Goal: Transaction & Acquisition: Book appointment/travel/reservation

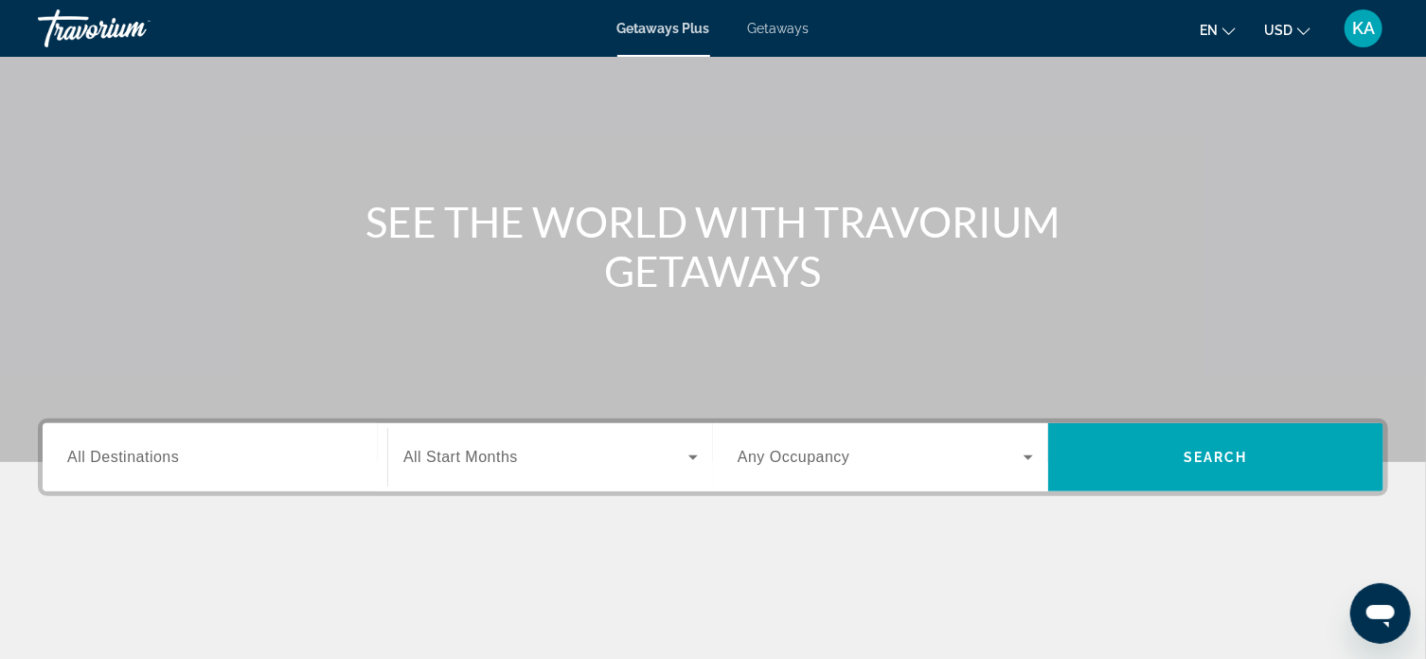
scroll to position [95, 0]
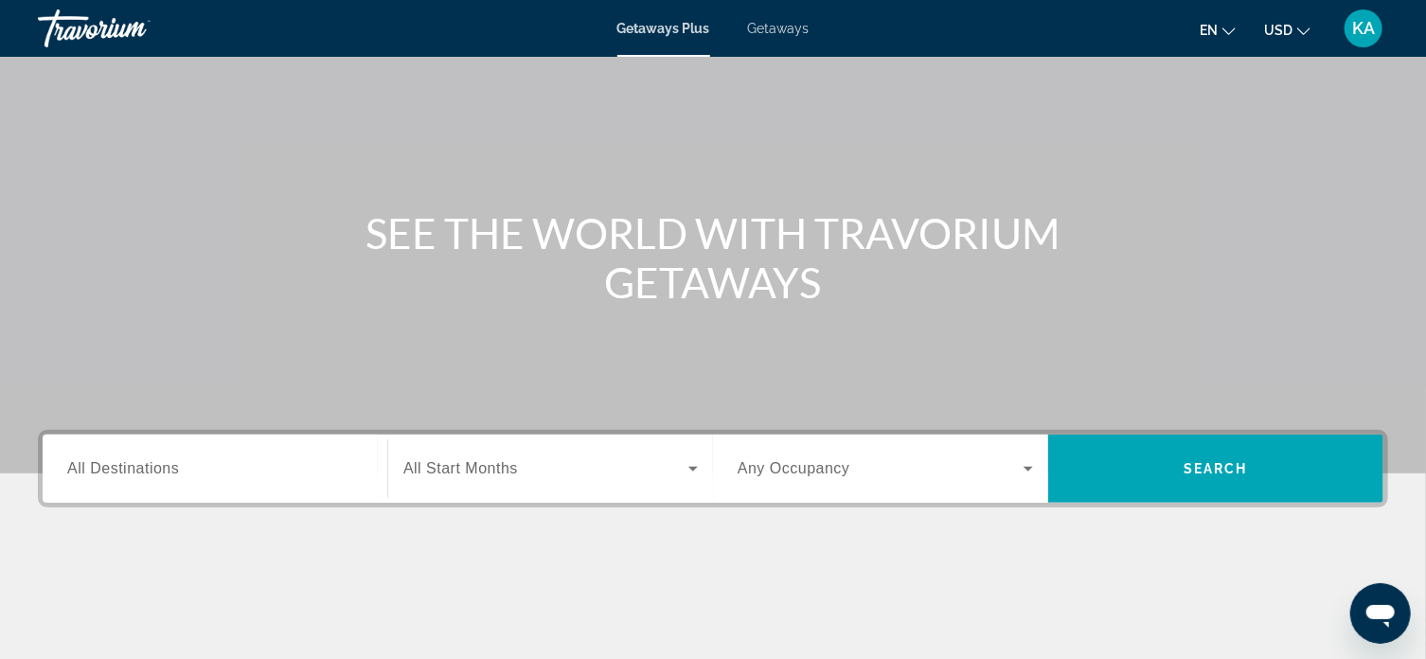
click at [168, 472] on span "All Destinations" at bounding box center [123, 468] width 112 height 16
click at [168, 472] on input "Destination All Destinations" at bounding box center [214, 469] width 295 height 23
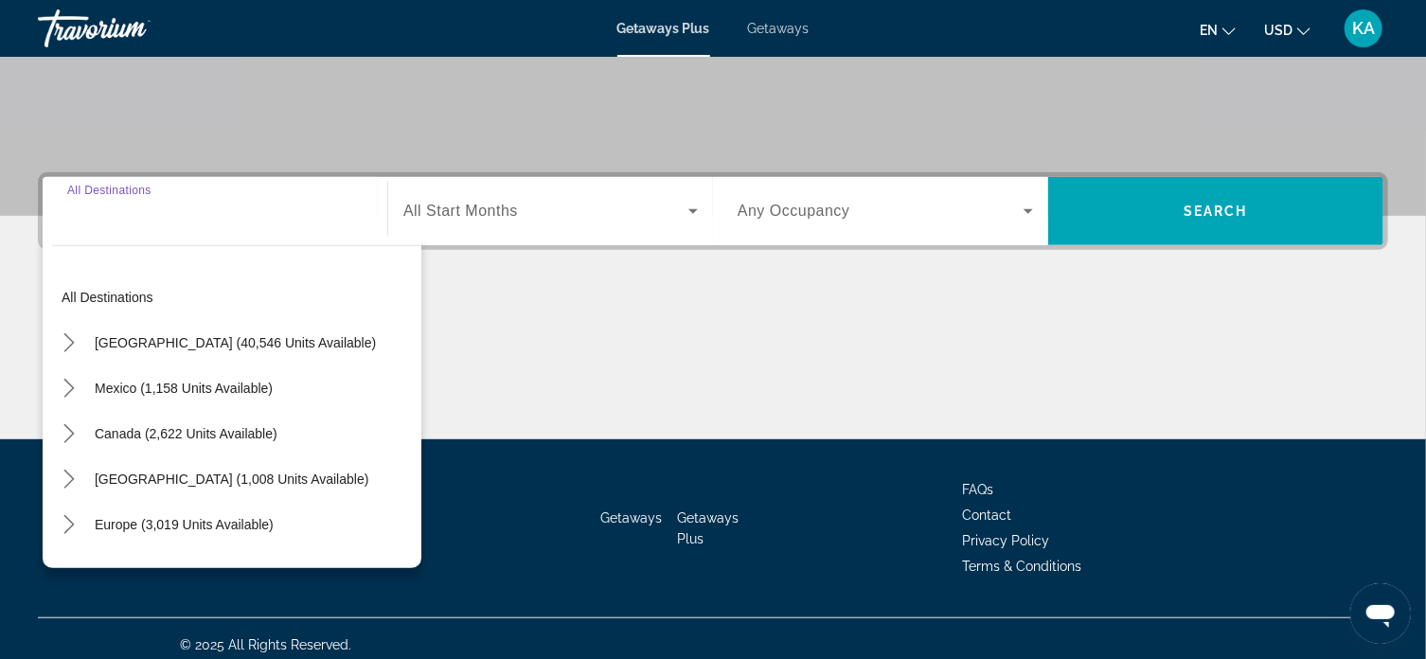
scroll to position [364, 0]
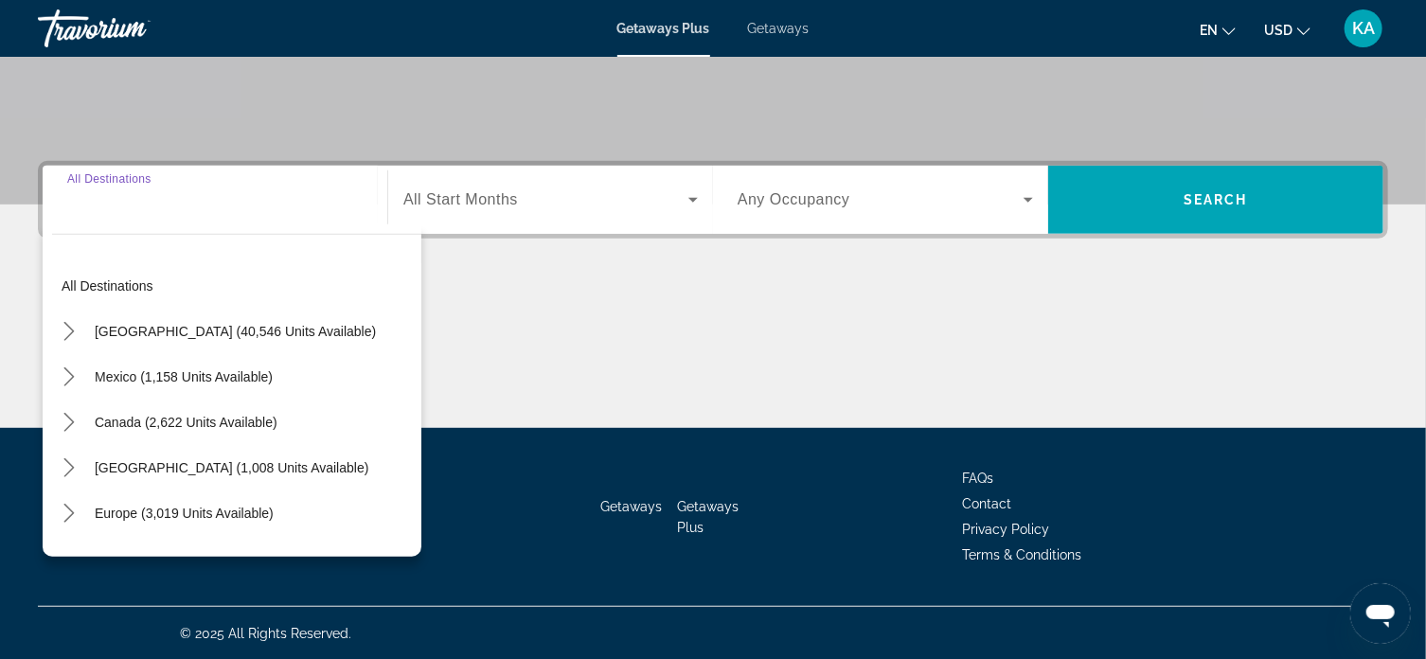
click at [115, 213] on div "Search widget" at bounding box center [214, 200] width 295 height 54
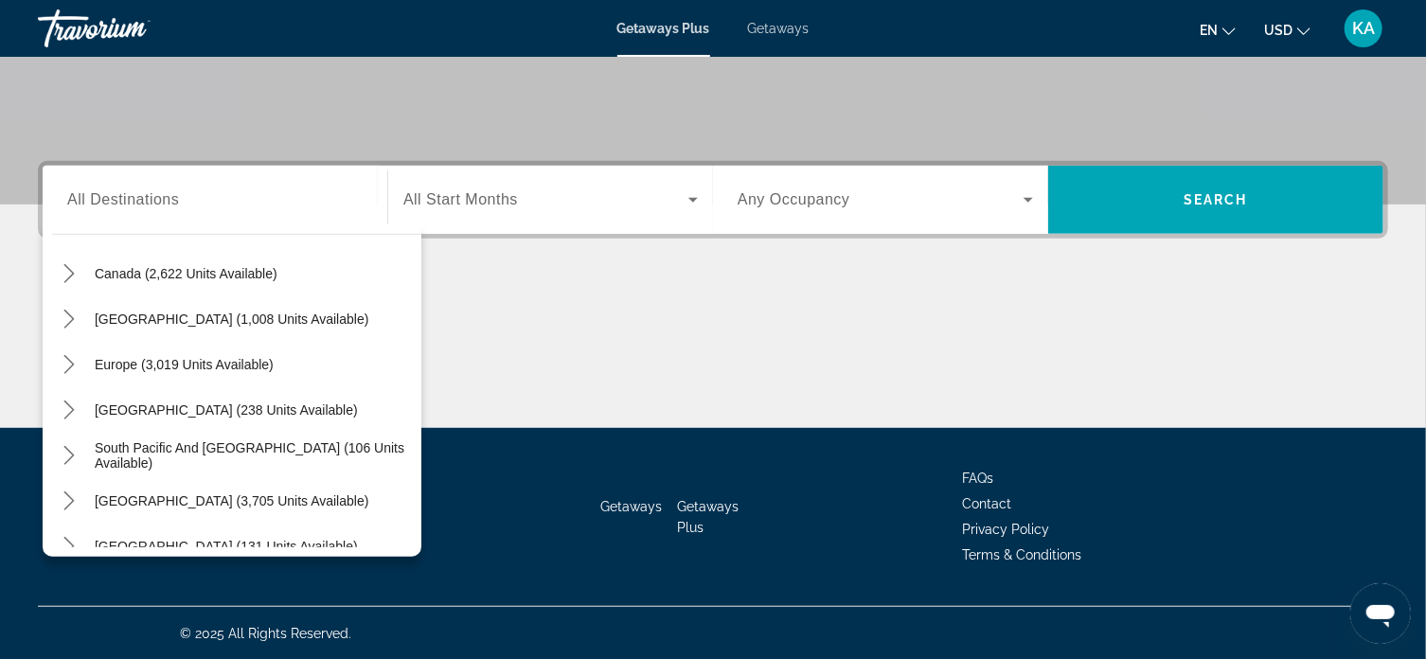
scroll to position [117, 0]
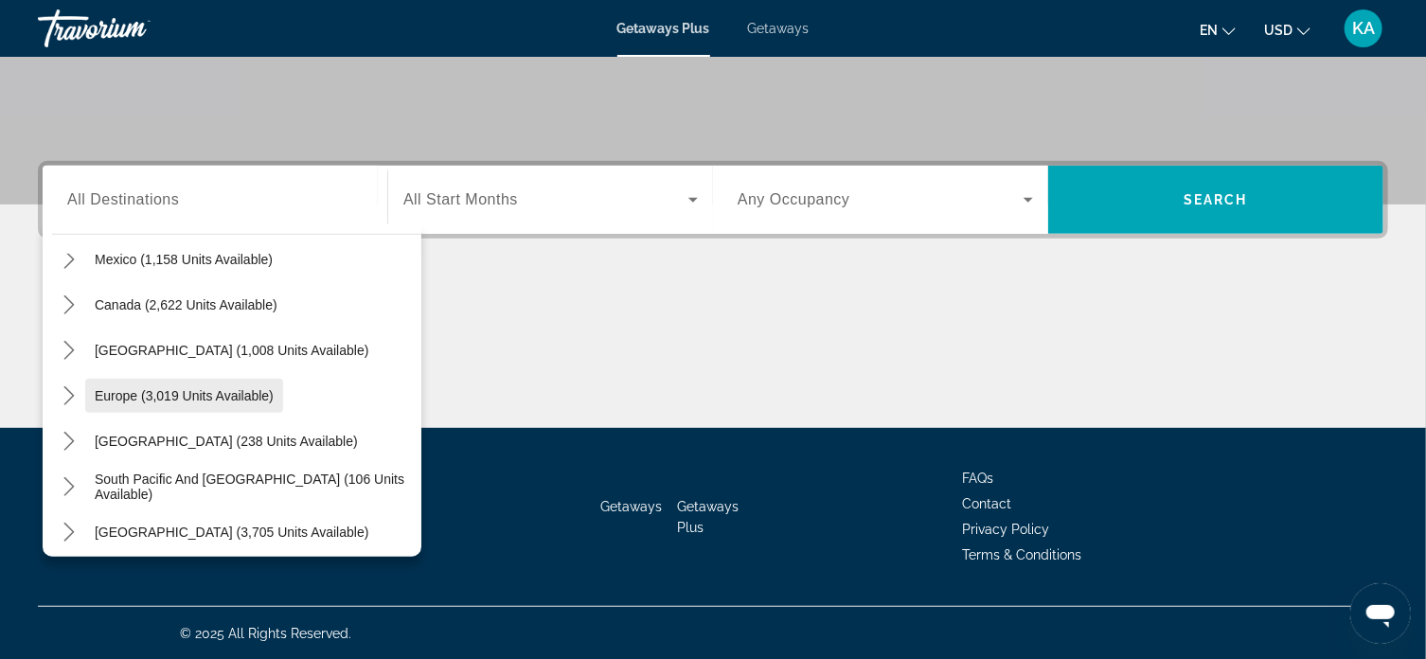
click at [184, 398] on span "Europe (3,019 units available)" at bounding box center [184, 395] width 179 height 15
type input "**********"
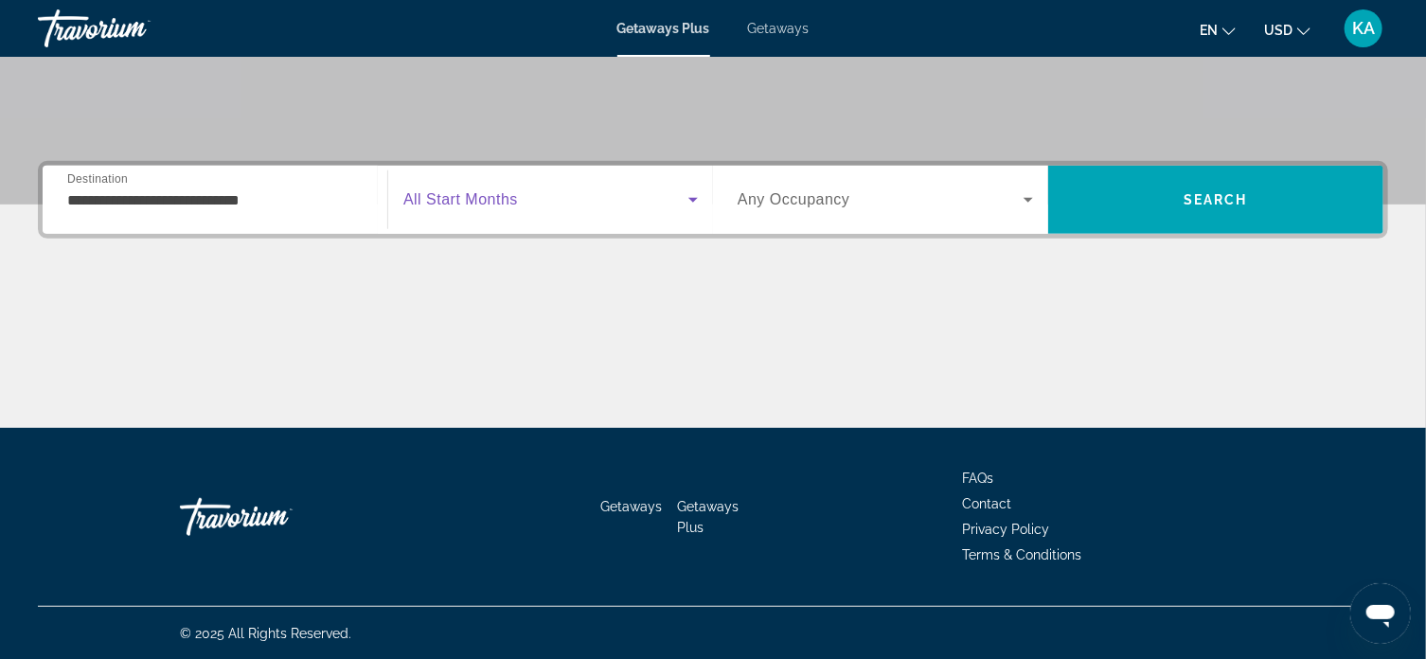
click at [694, 200] on icon "Search widget" at bounding box center [692, 200] width 9 height 5
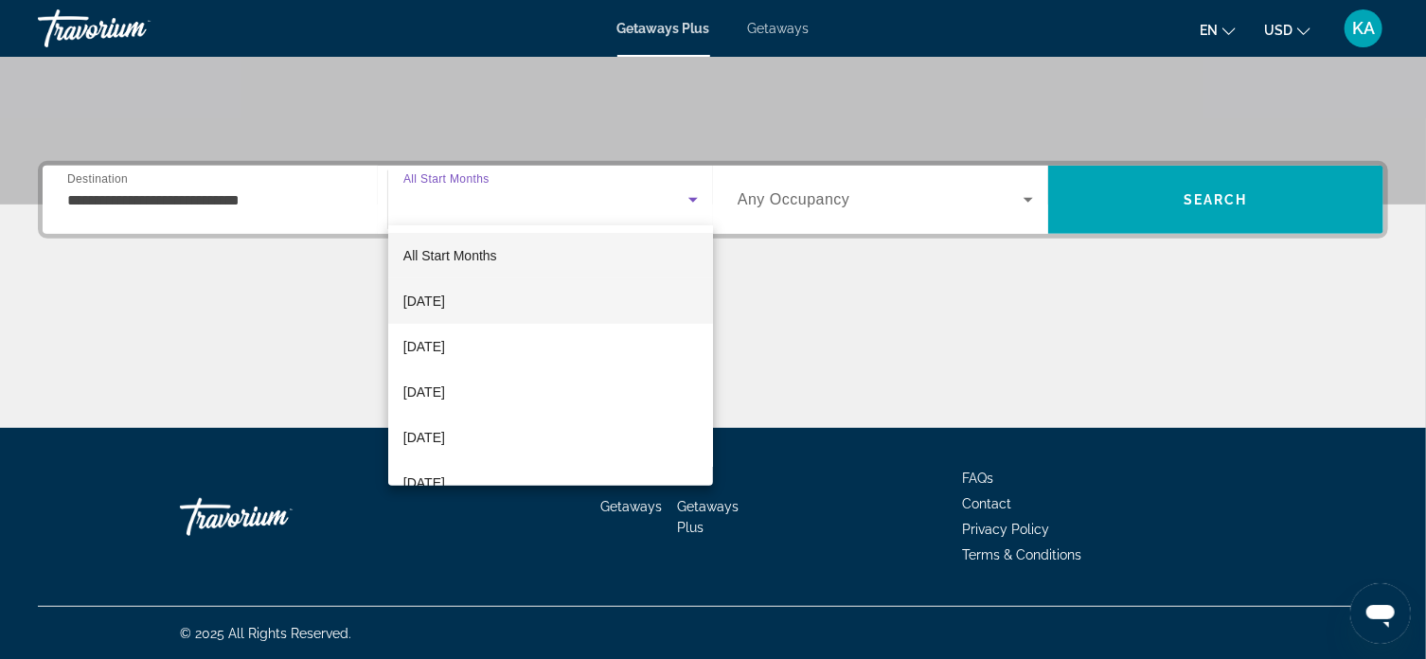
click at [428, 304] on span "[DATE]" at bounding box center [424, 301] width 42 height 23
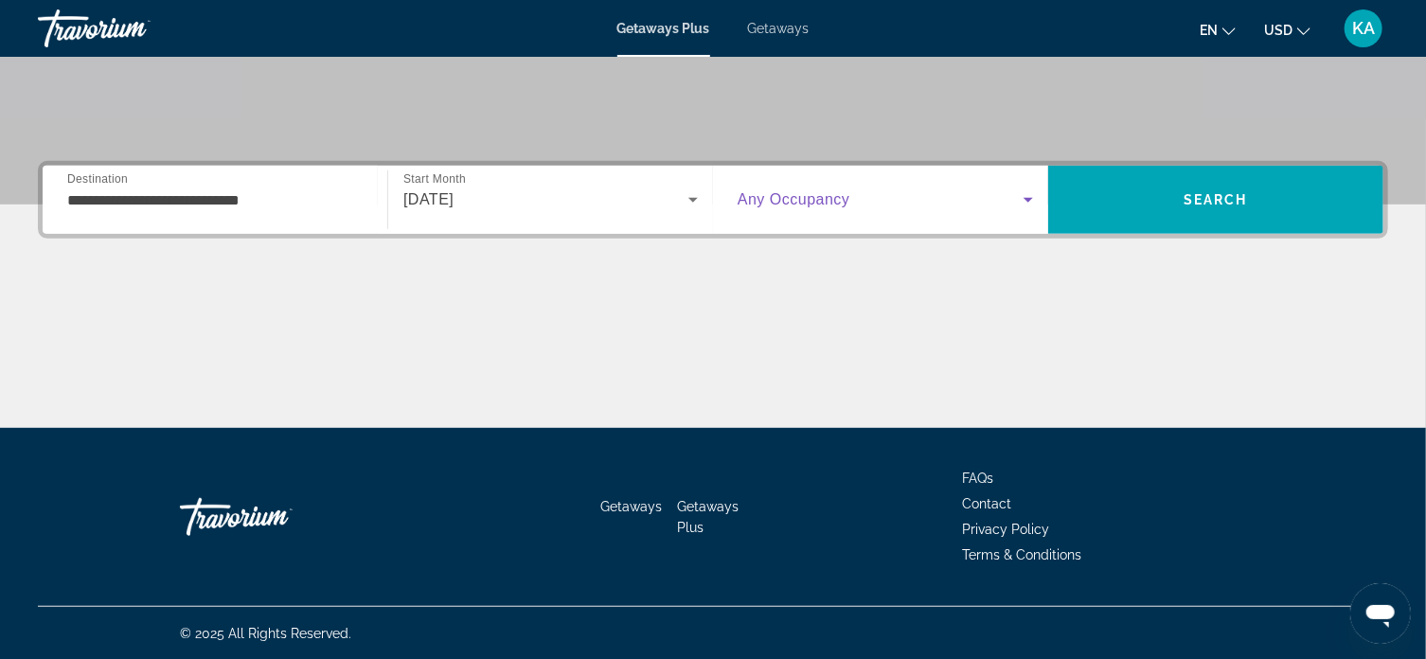
click at [1031, 198] on icon "Search widget" at bounding box center [1028, 200] width 9 height 5
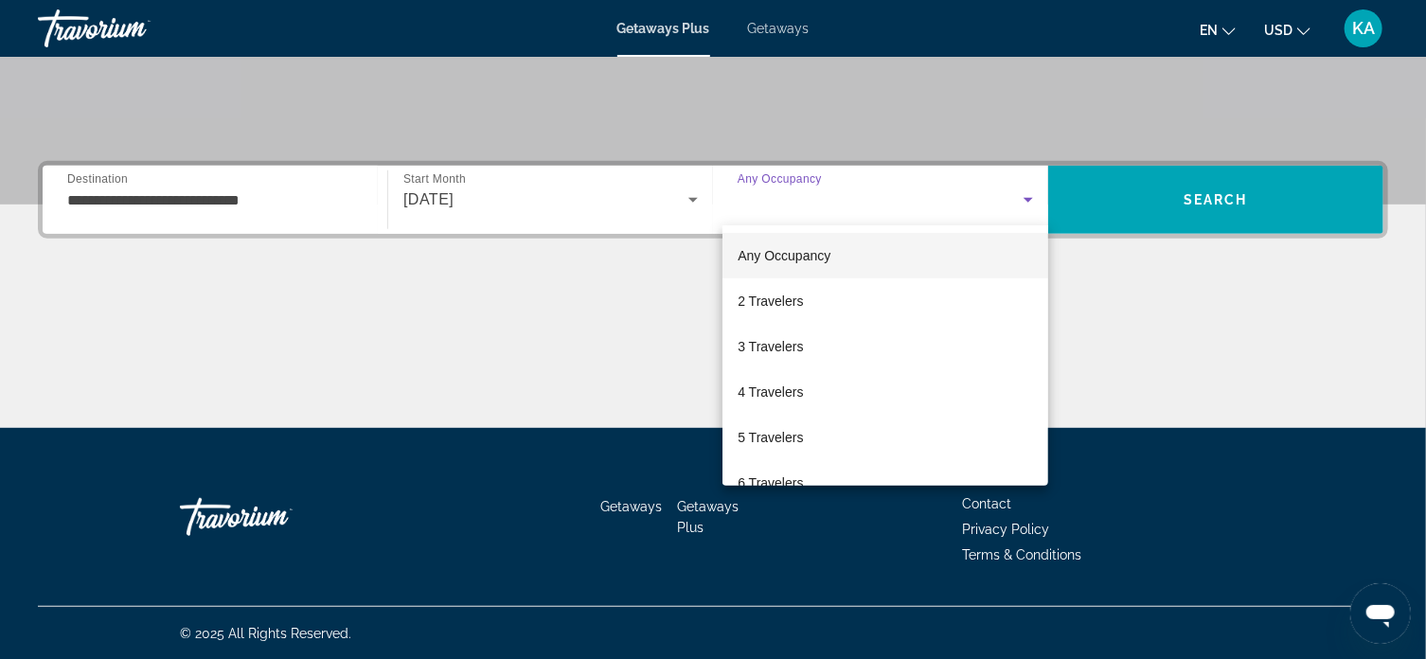
click at [1206, 270] on div at bounding box center [713, 329] width 1426 height 659
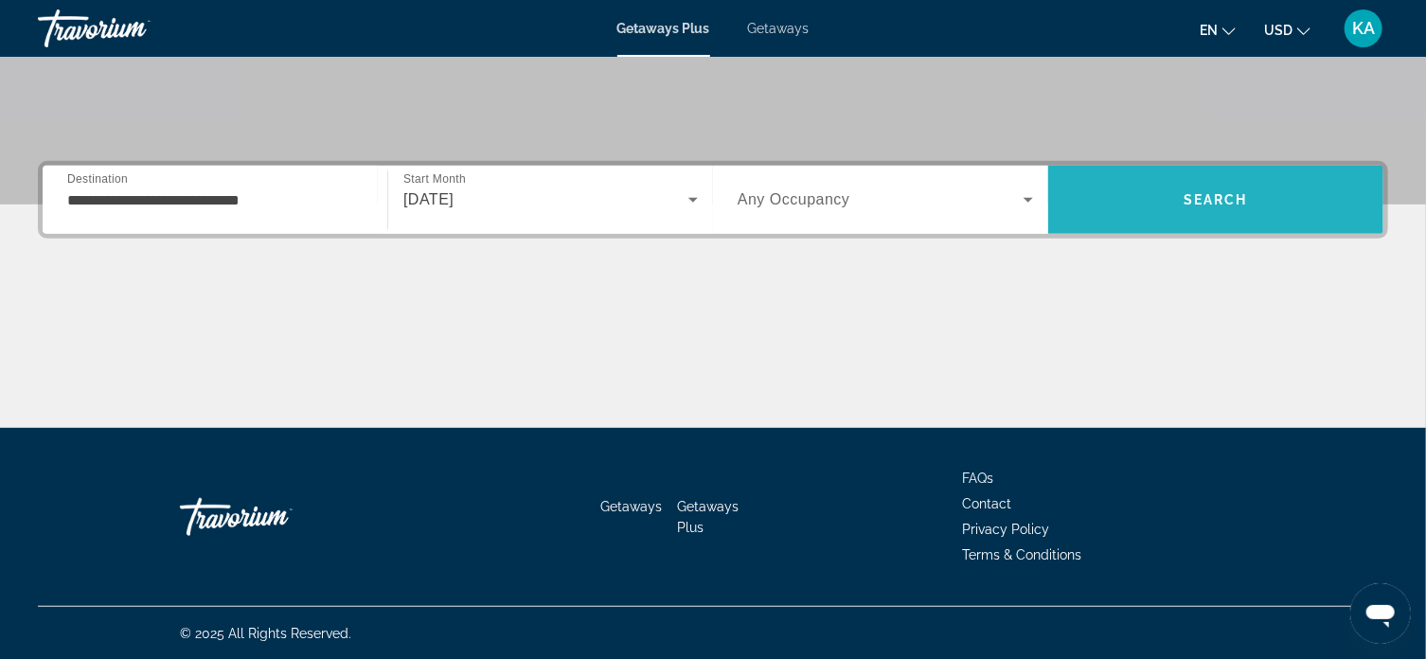
click at [1220, 196] on span "Search" at bounding box center [1216, 199] width 64 height 15
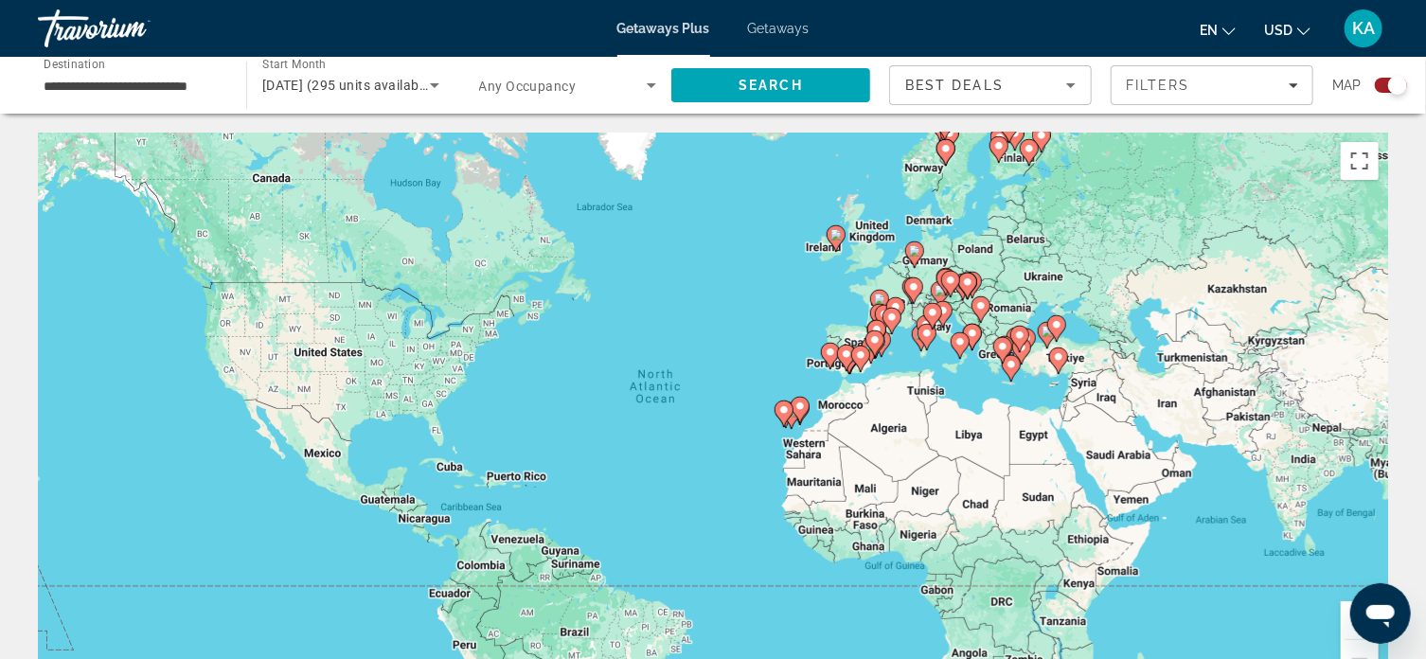
click at [914, 250] on image "Main content" at bounding box center [914, 250] width 11 height 11
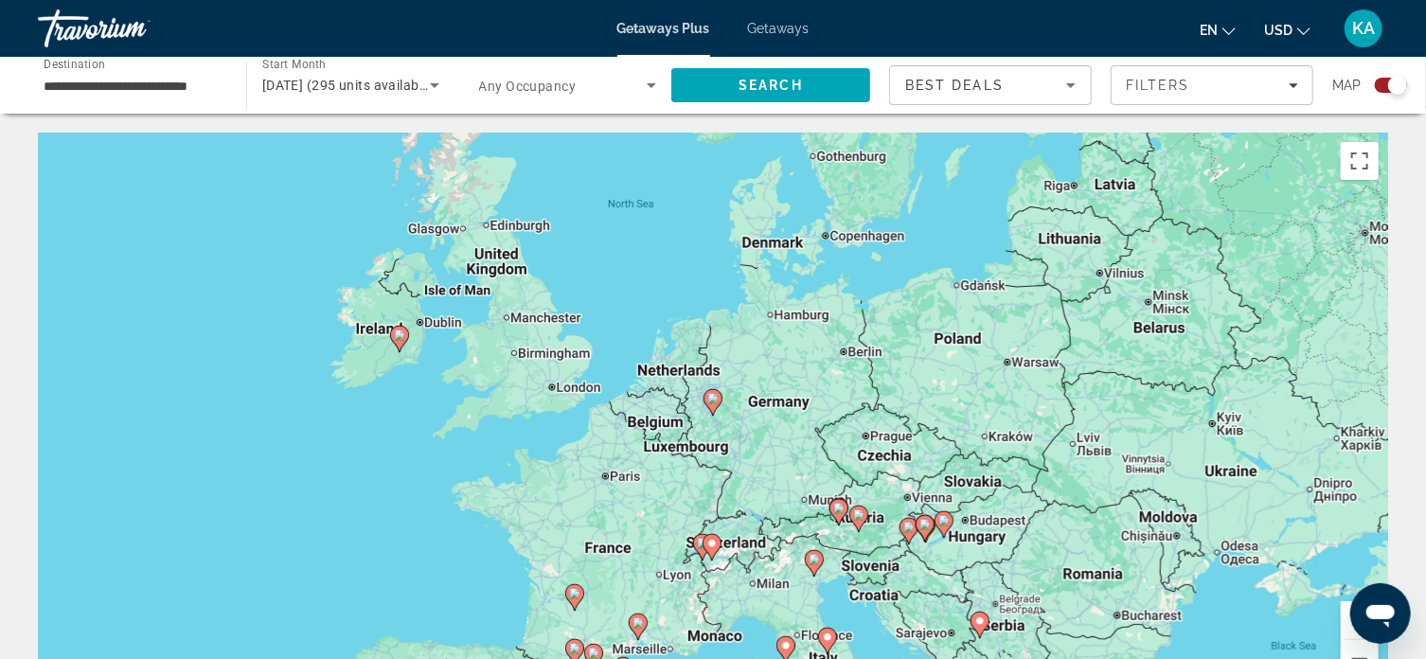
click at [715, 397] on image "Main content" at bounding box center [712, 398] width 11 height 11
type input "**********"
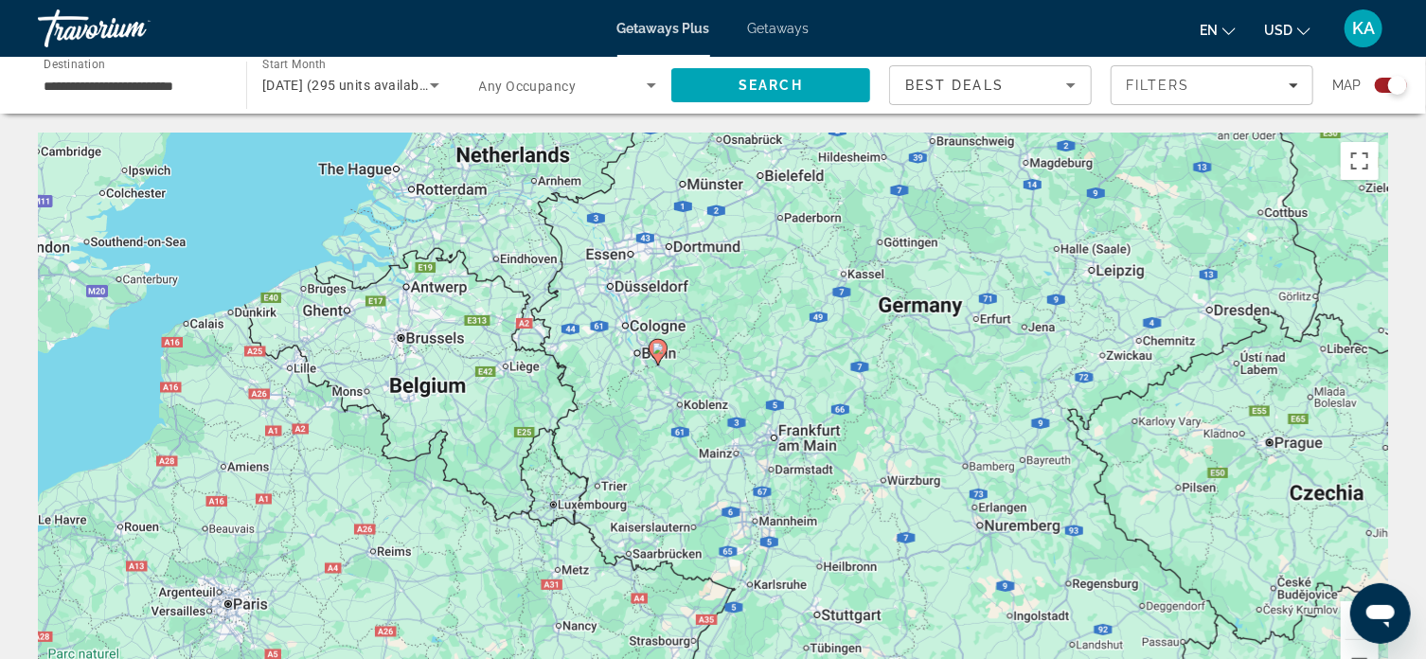
drag, startPoint x: 957, startPoint y: 261, endPoint x: 901, endPoint y: 217, distance: 71.4
click at [901, 217] on div "To activate drag with keyboard, press Alt + Enter. Once in keyboard drag state,…" at bounding box center [713, 417] width 1350 height 568
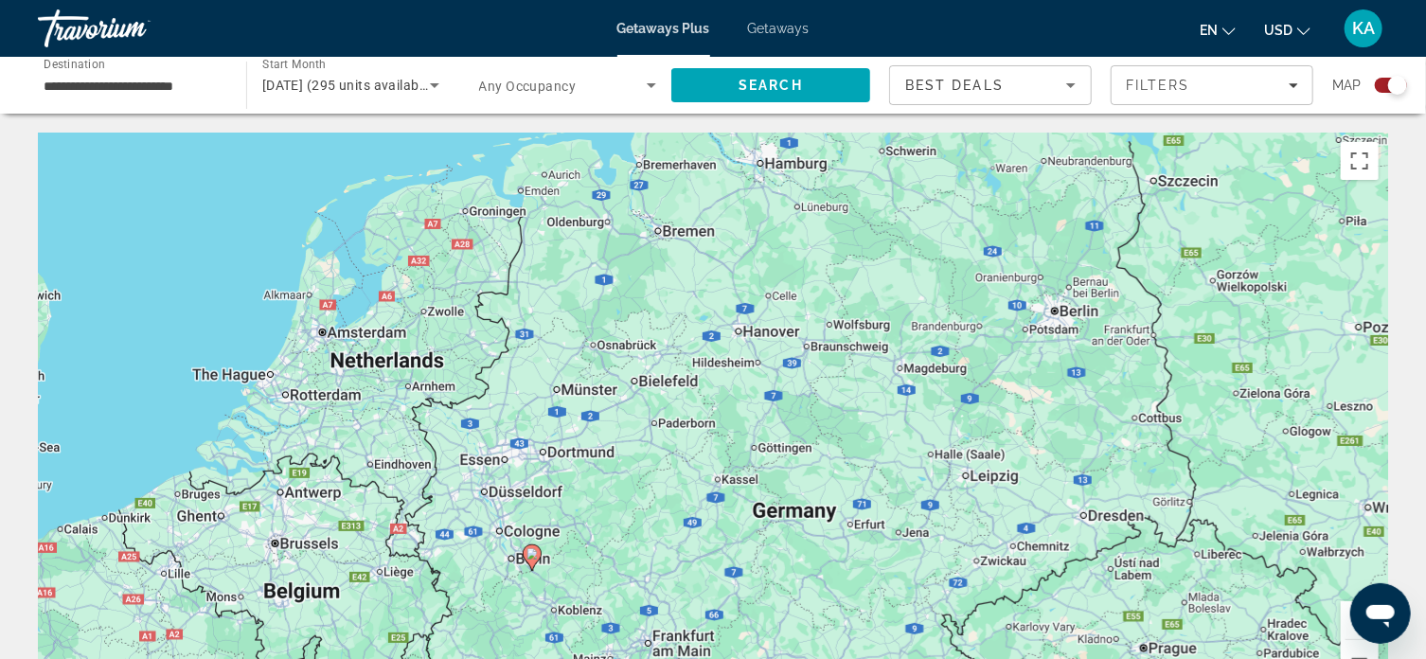
drag, startPoint x: 936, startPoint y: 242, endPoint x: 806, endPoint y: 456, distance: 250.2
click at [806, 456] on div "To activate drag with keyboard, press Alt + Enter. Once in keyboard drag state,…" at bounding box center [713, 417] width 1350 height 568
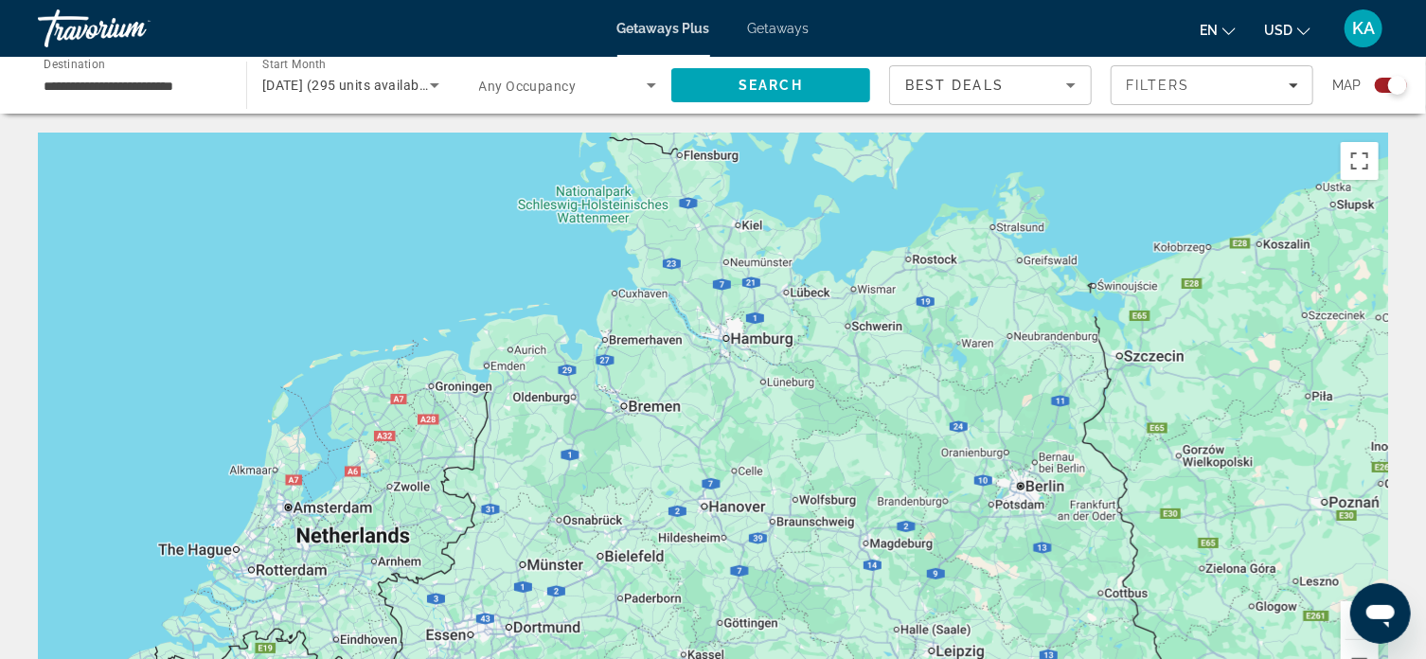
drag, startPoint x: 908, startPoint y: 260, endPoint x: 874, endPoint y: 440, distance: 183.1
click at [874, 440] on div "To activate drag with keyboard, press Alt + Enter. Once in keyboard drag state,…" at bounding box center [713, 417] width 1350 height 568
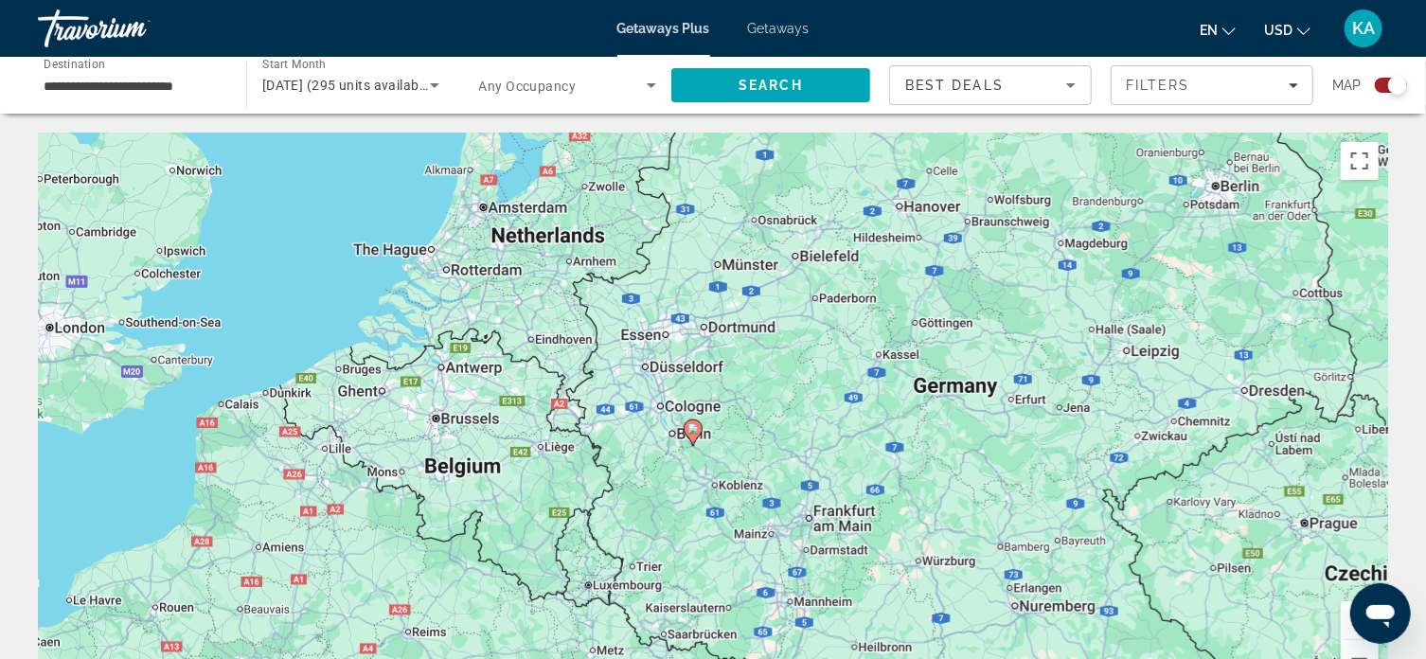
drag, startPoint x: 848, startPoint y: 502, endPoint x: 1050, endPoint y: 195, distance: 367.1
click at [1050, 195] on div "To activate drag with keyboard, press Alt + Enter. Once in keyboard drag state,…" at bounding box center [713, 417] width 1350 height 568
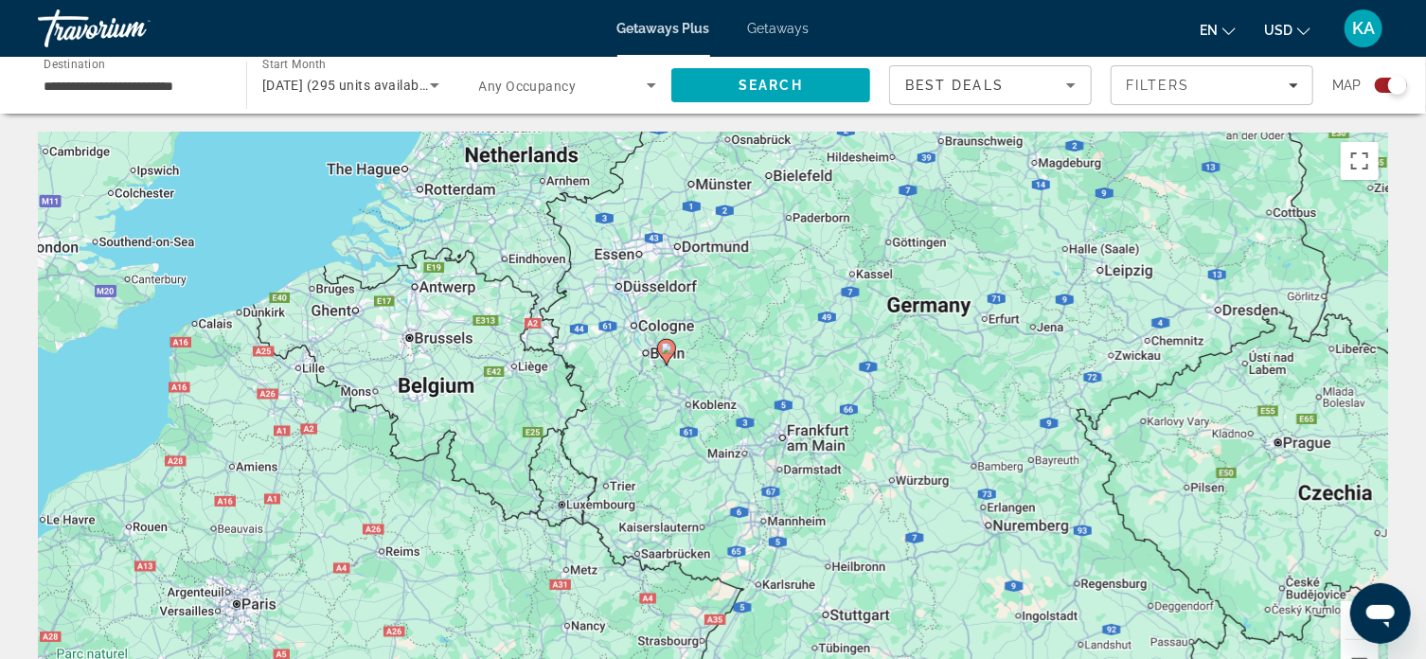
drag, startPoint x: 845, startPoint y: 436, endPoint x: 818, endPoint y: 355, distance: 84.7
click at [818, 355] on div "To activate drag with keyboard, press Alt + Enter. Once in keyboard drag state,…" at bounding box center [713, 417] width 1350 height 568
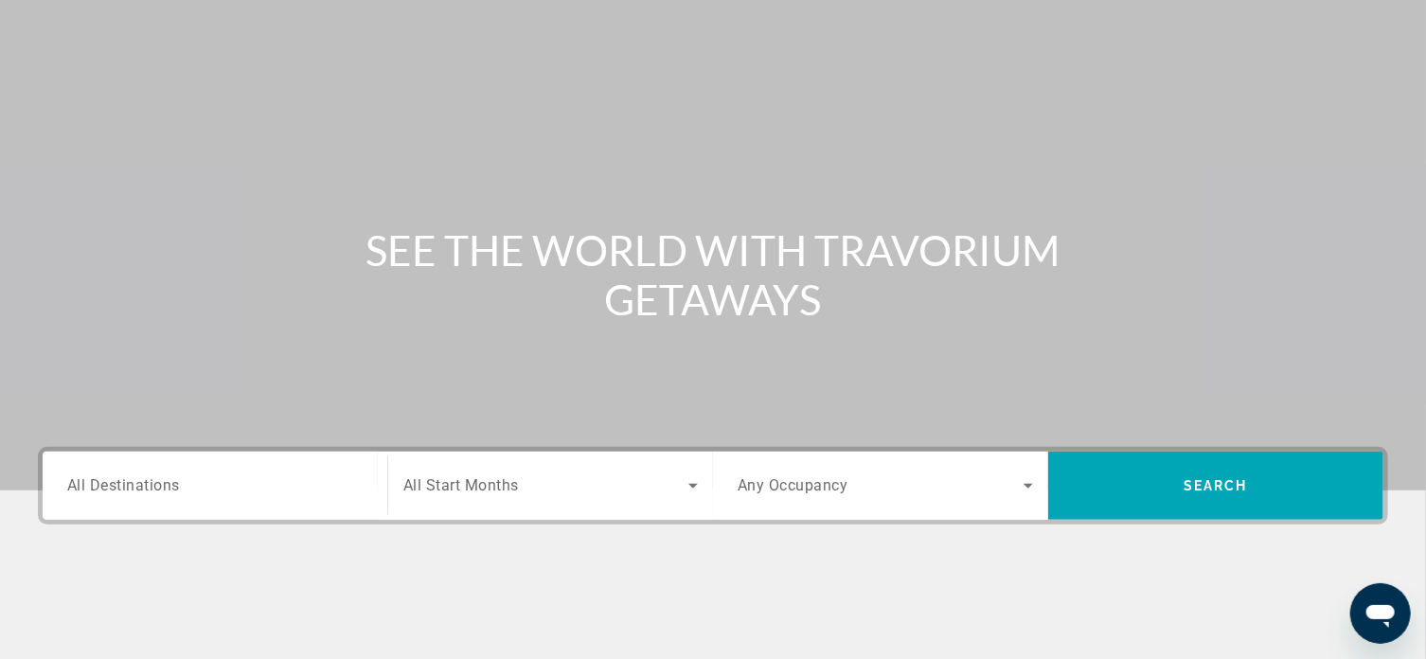
scroll to position [189, 0]
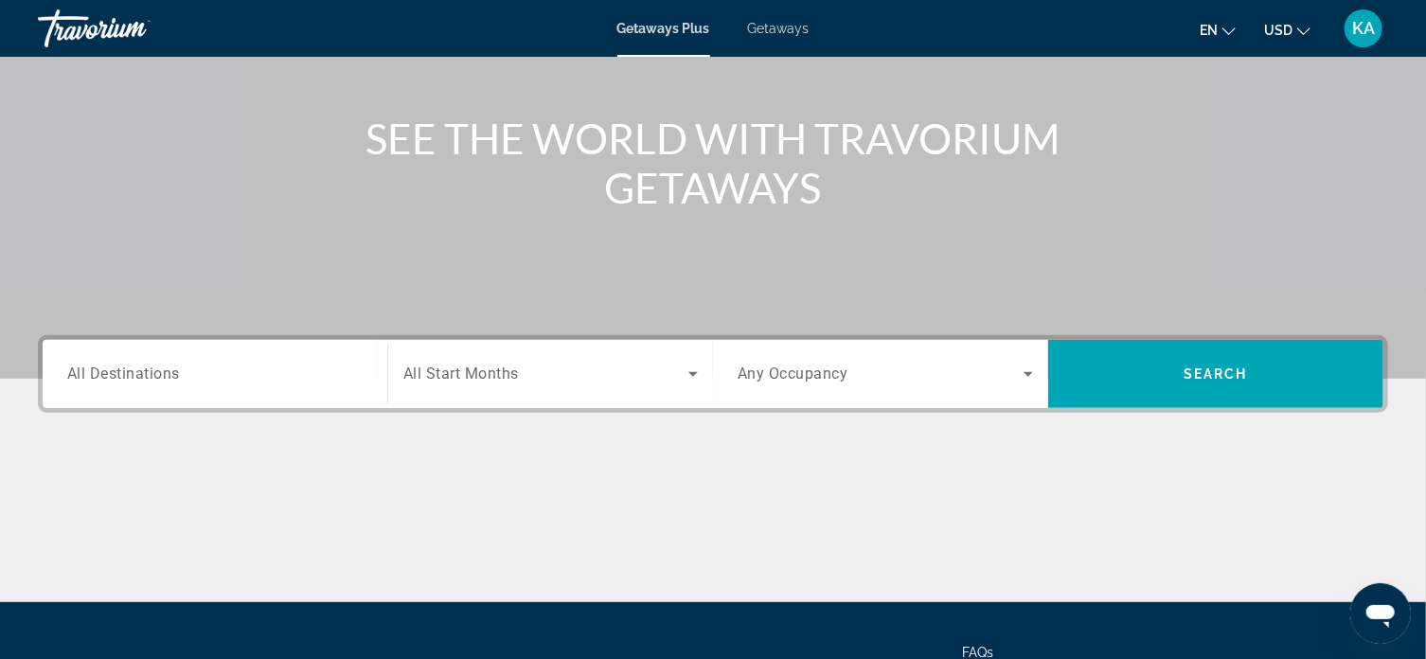
click at [144, 377] on span "All Destinations" at bounding box center [123, 374] width 113 height 18
click at [144, 377] on input "Destination All Destinations" at bounding box center [214, 375] width 295 height 23
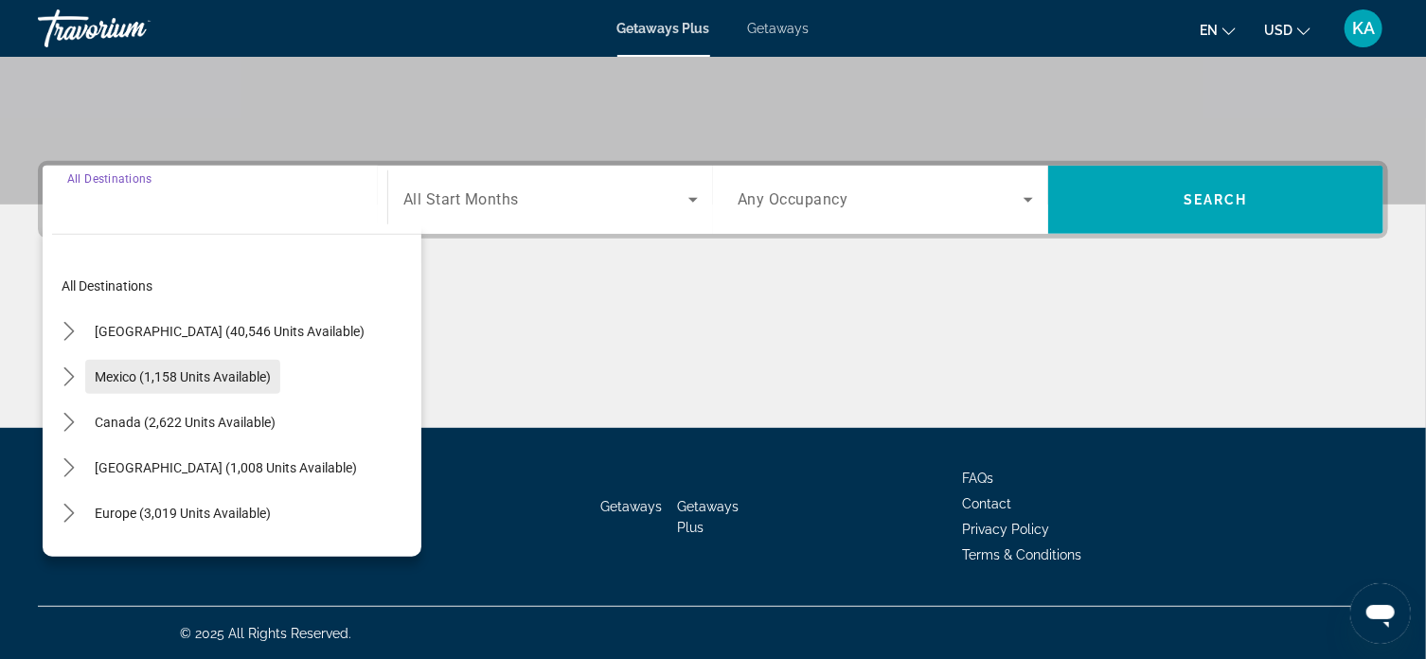
scroll to position [364, 0]
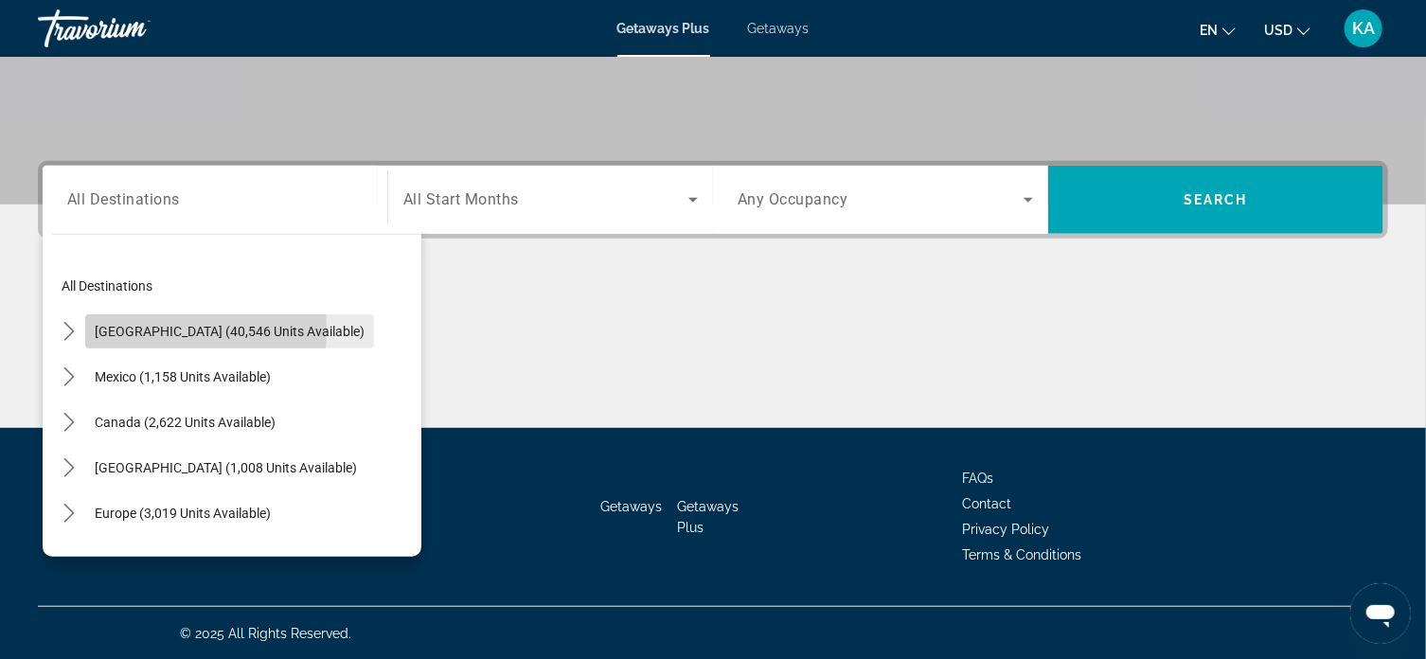
click at [141, 329] on span "[GEOGRAPHIC_DATA] (40,546 units available)" at bounding box center [230, 331] width 270 height 15
type input "**********"
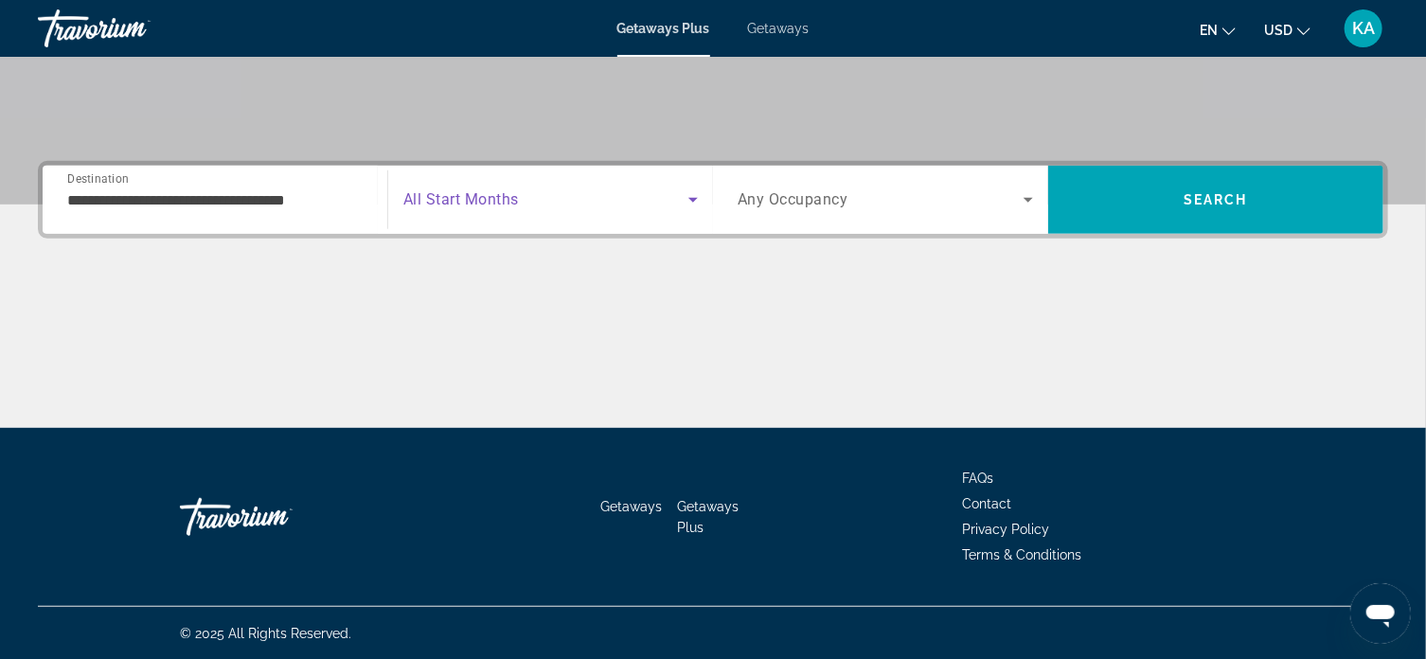
click at [693, 196] on icon "Search widget" at bounding box center [693, 199] width 23 height 23
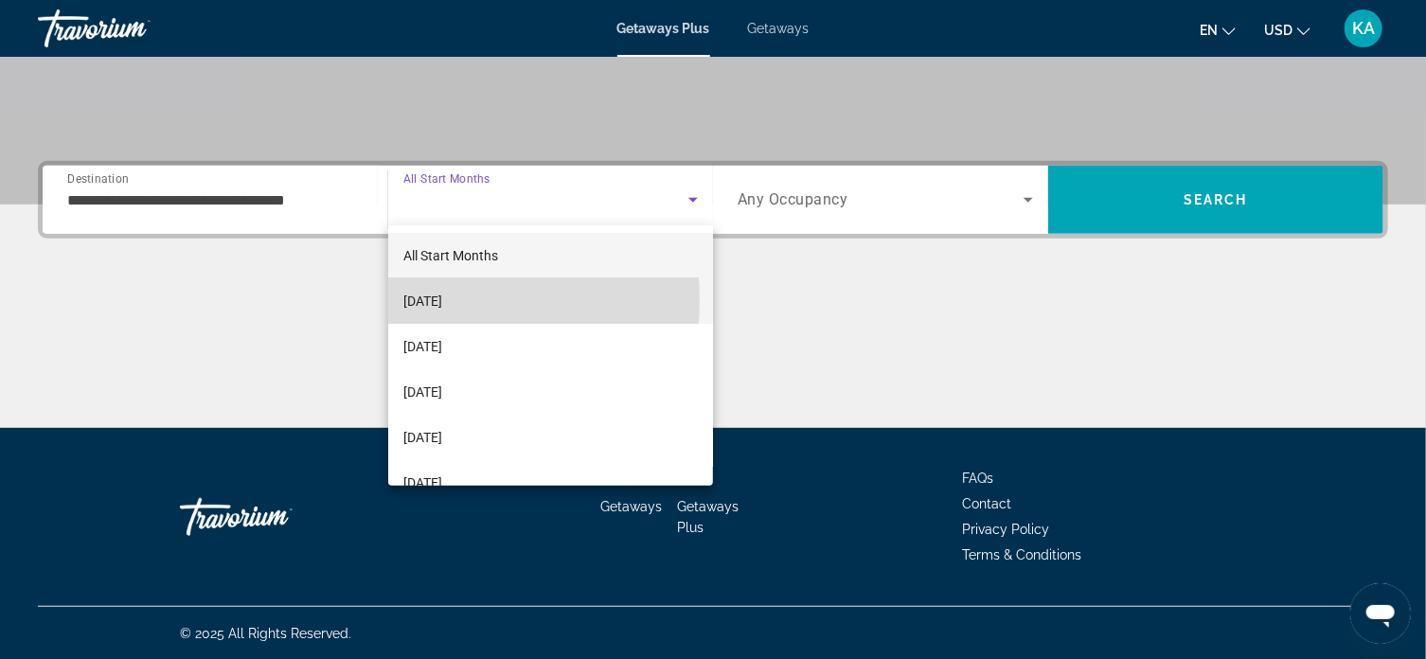
click at [420, 300] on span "[DATE]" at bounding box center [422, 301] width 39 height 23
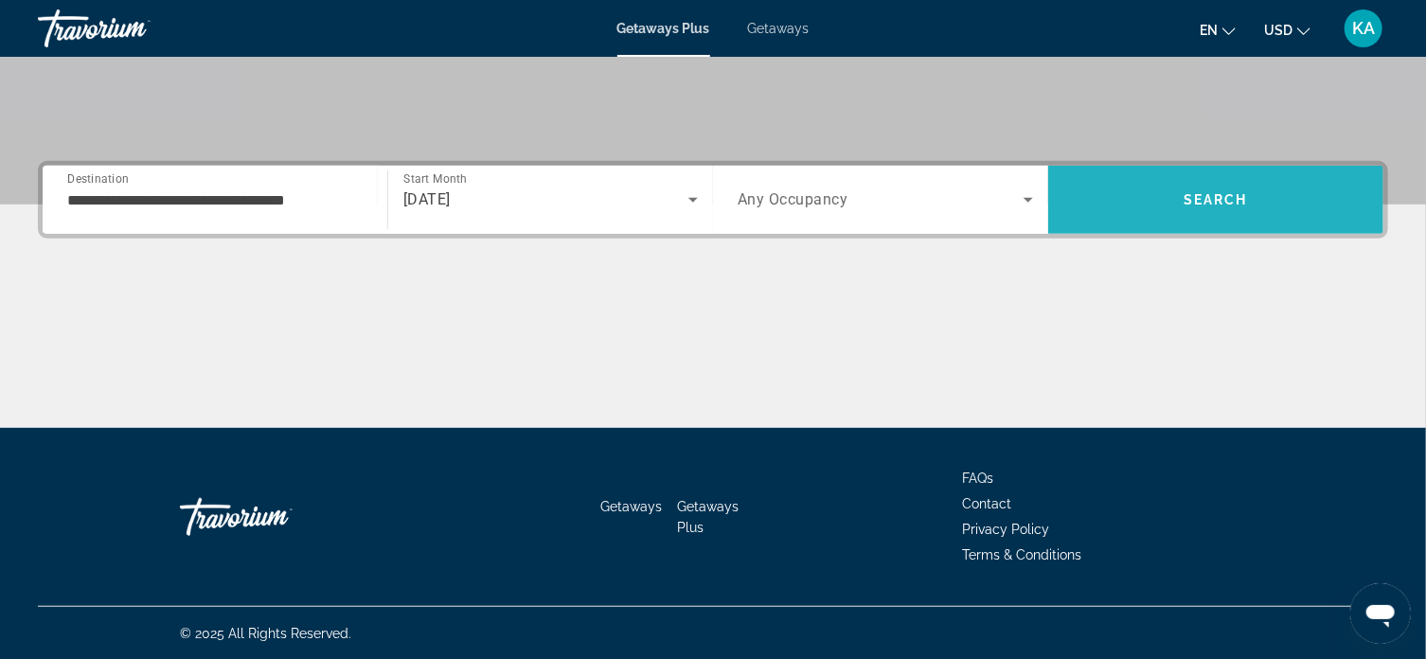
click at [1237, 196] on span "Search" at bounding box center [1216, 199] width 64 height 15
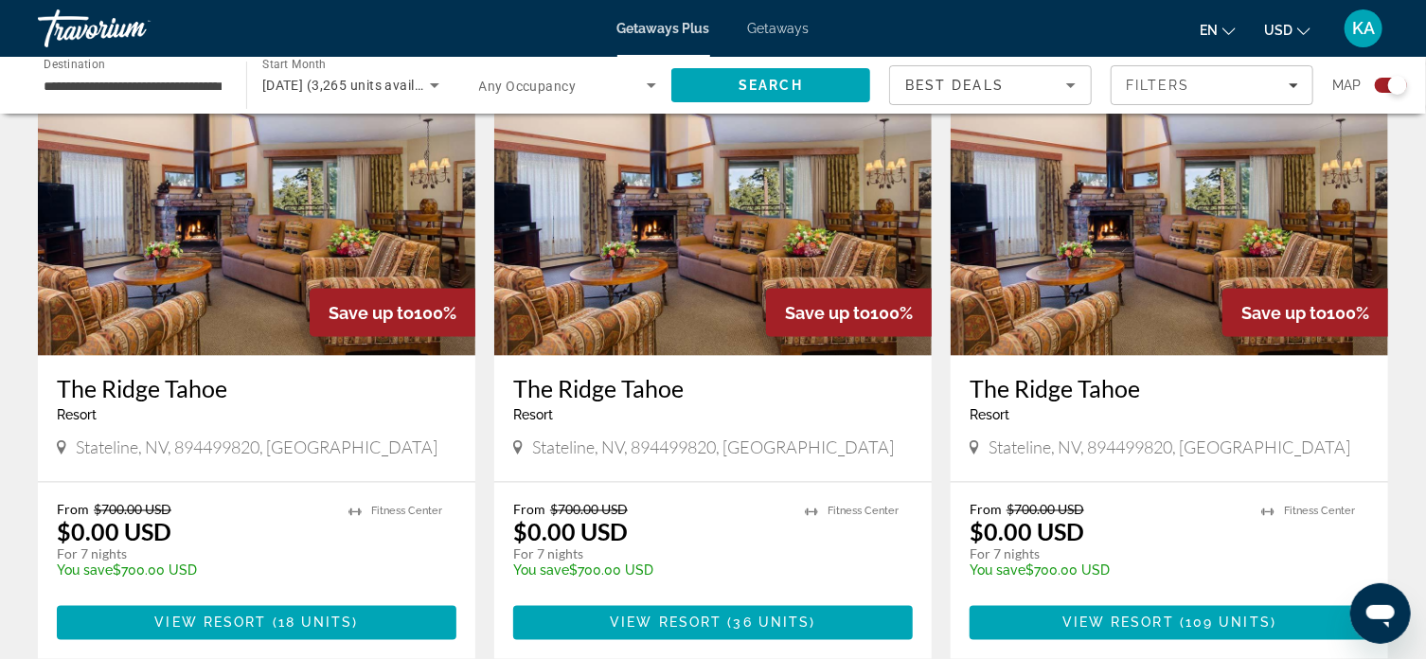
scroll to position [1030, 0]
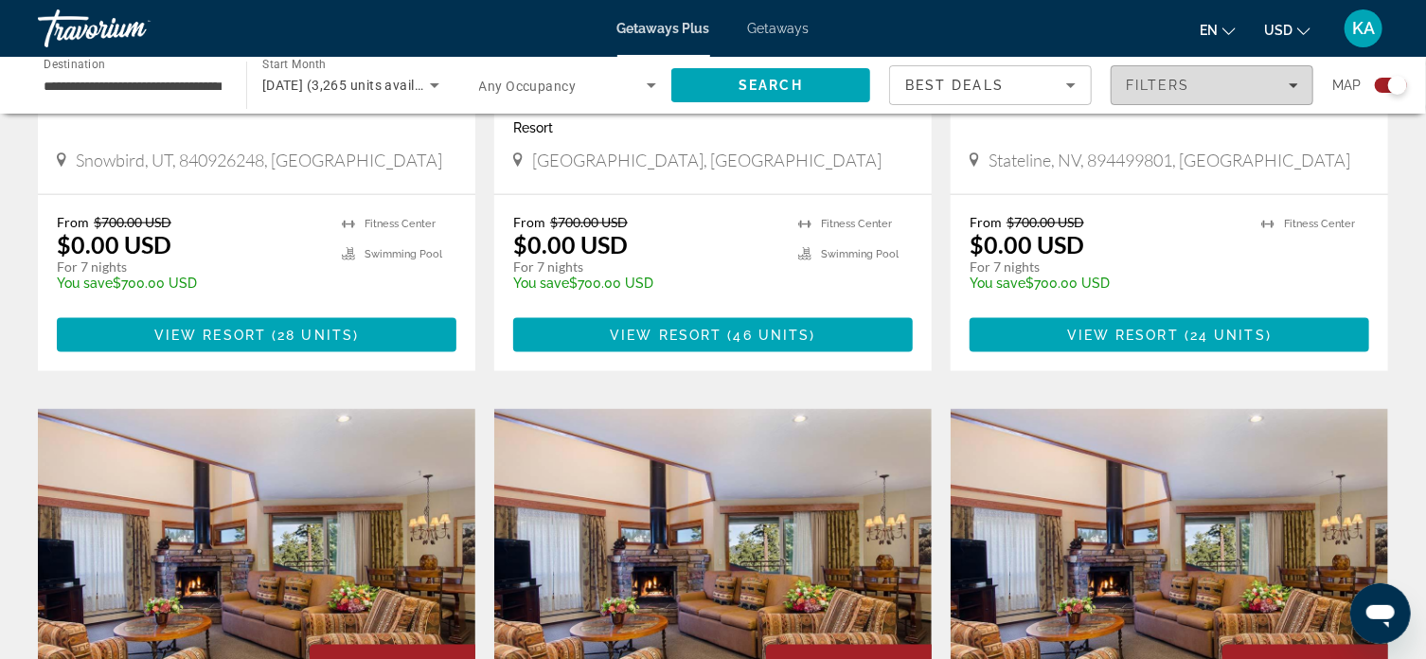
click at [1298, 82] on span "Filters" at bounding box center [1212, 84] width 201 height 45
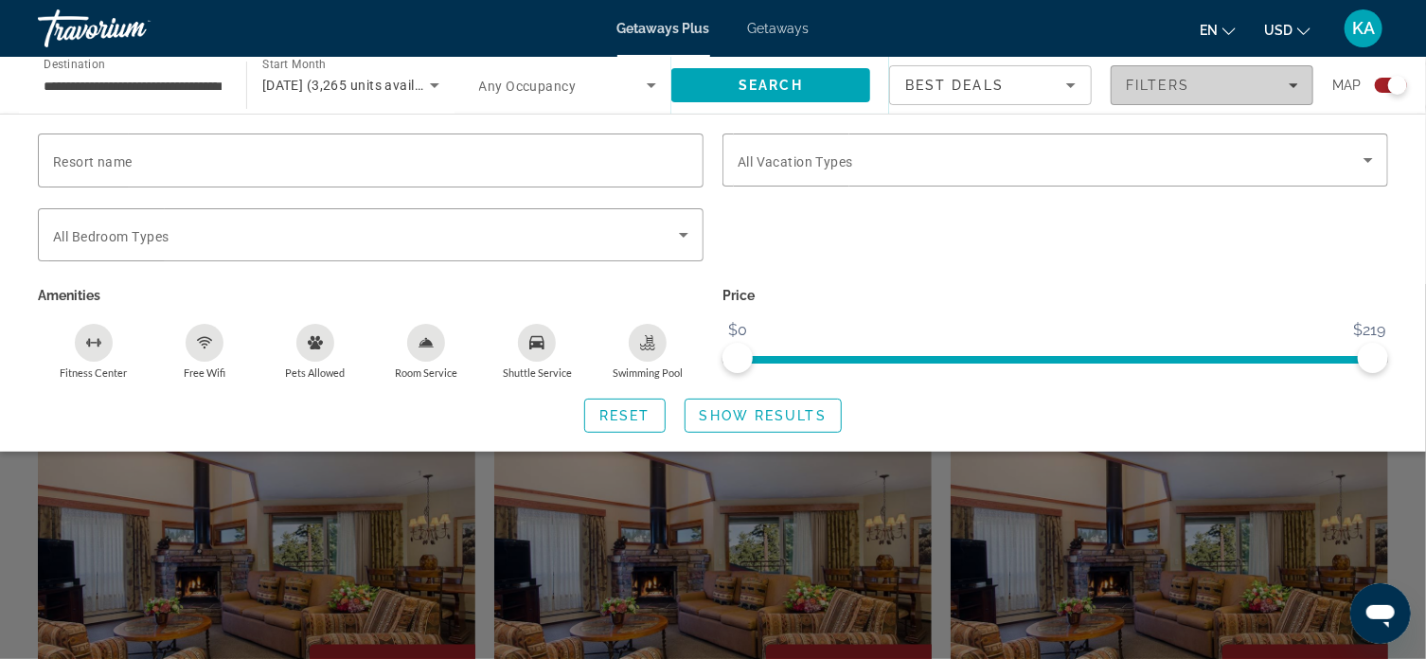
click at [1292, 83] on icon "Filters" at bounding box center [1293, 85] width 9 height 5
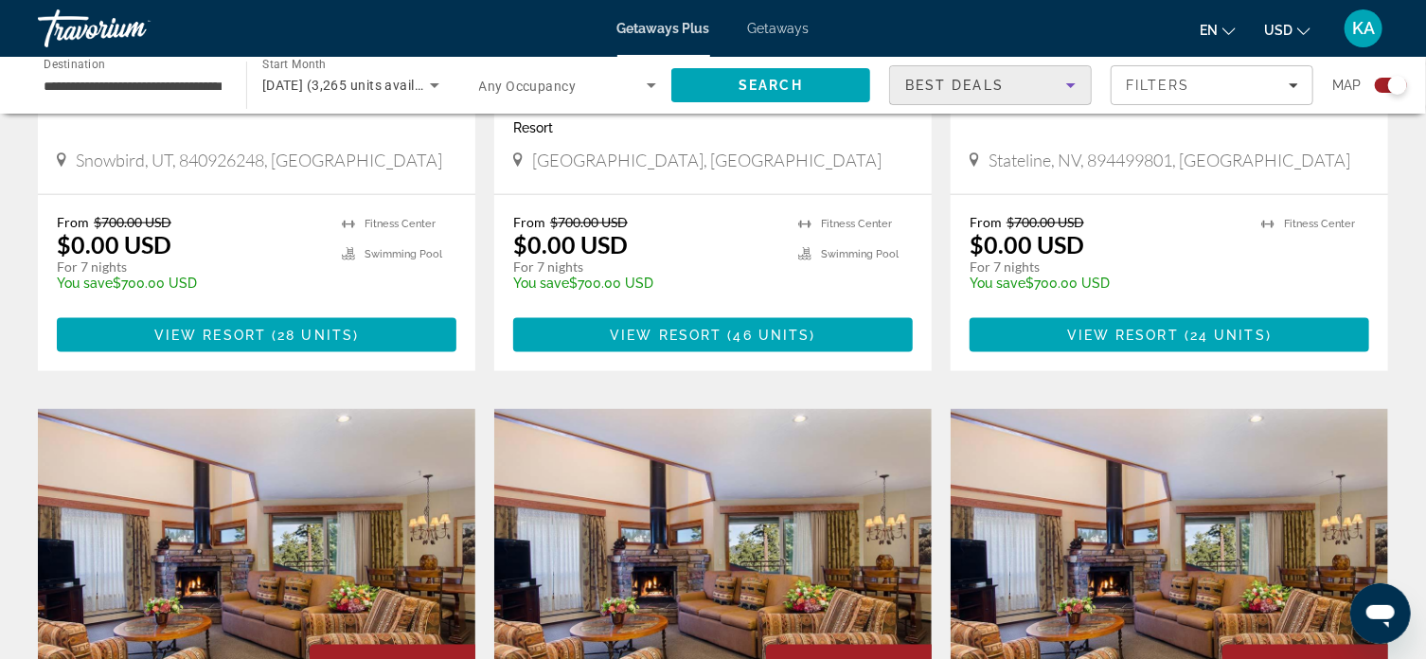
click at [1072, 86] on icon "Sort by" at bounding box center [1070, 85] width 9 height 5
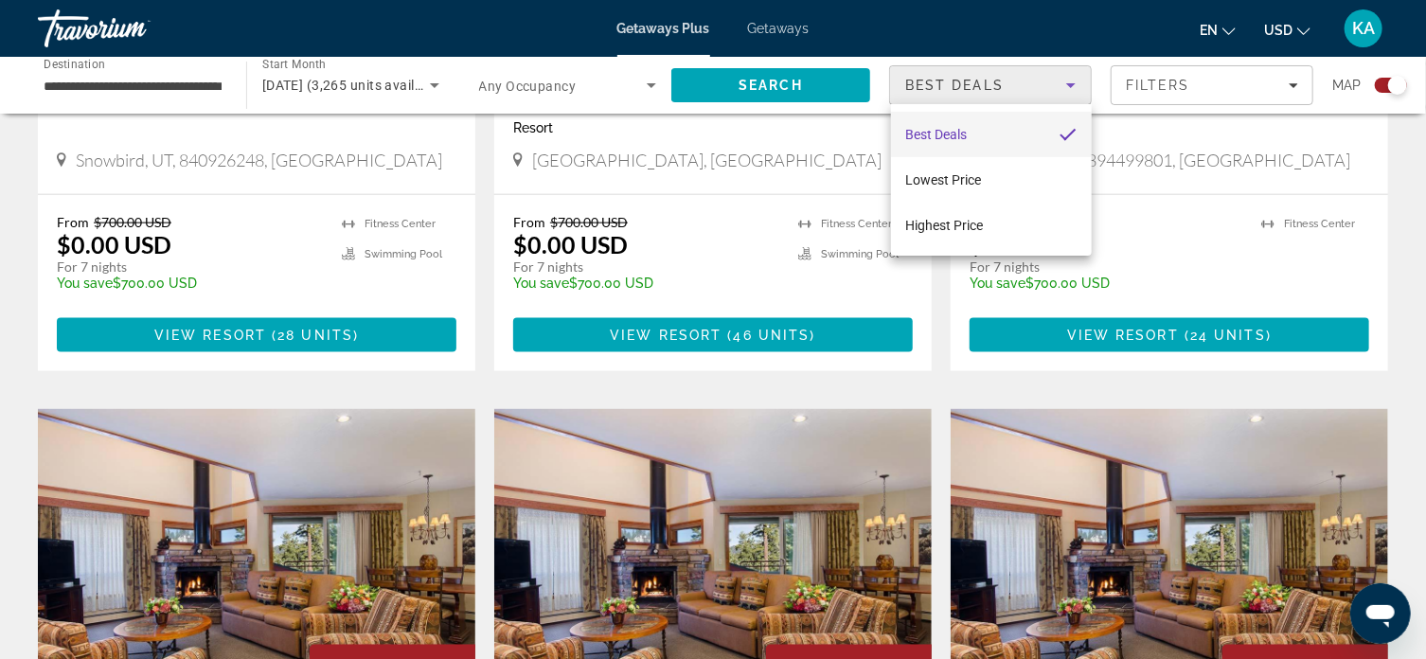
click at [1072, 86] on div at bounding box center [713, 329] width 1426 height 659
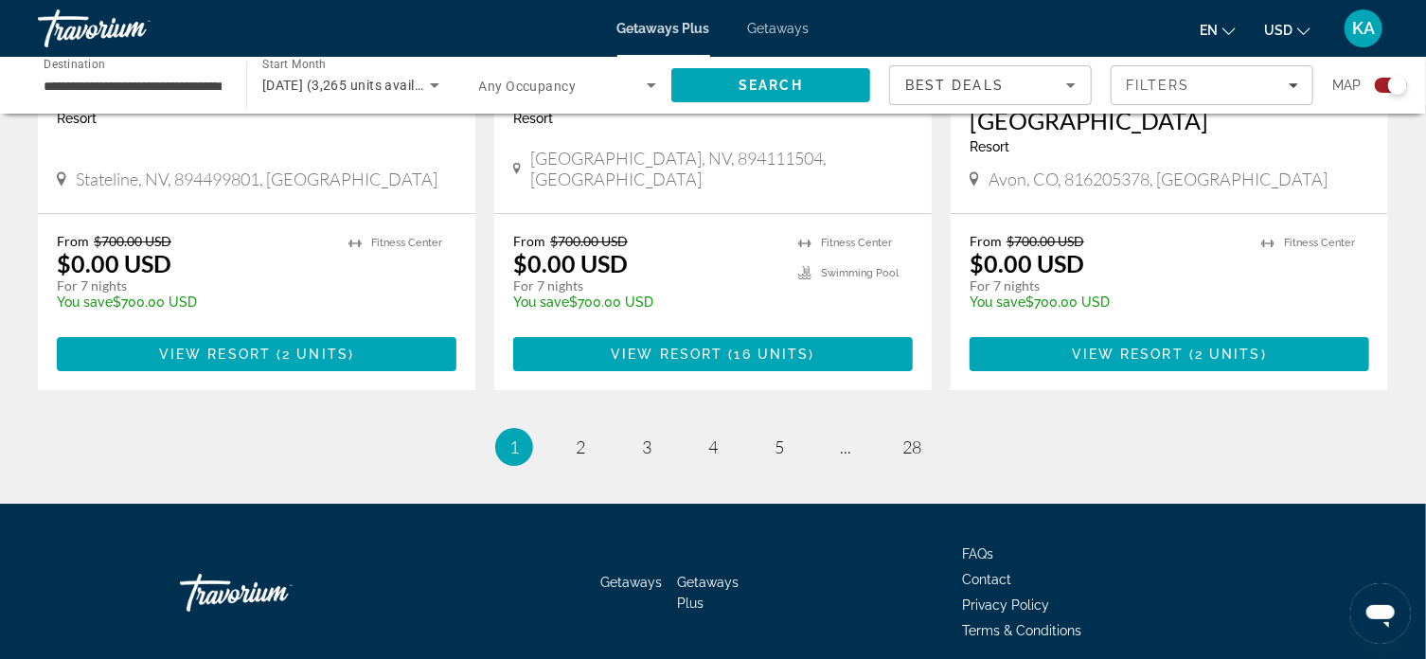
scroll to position [3019, 0]
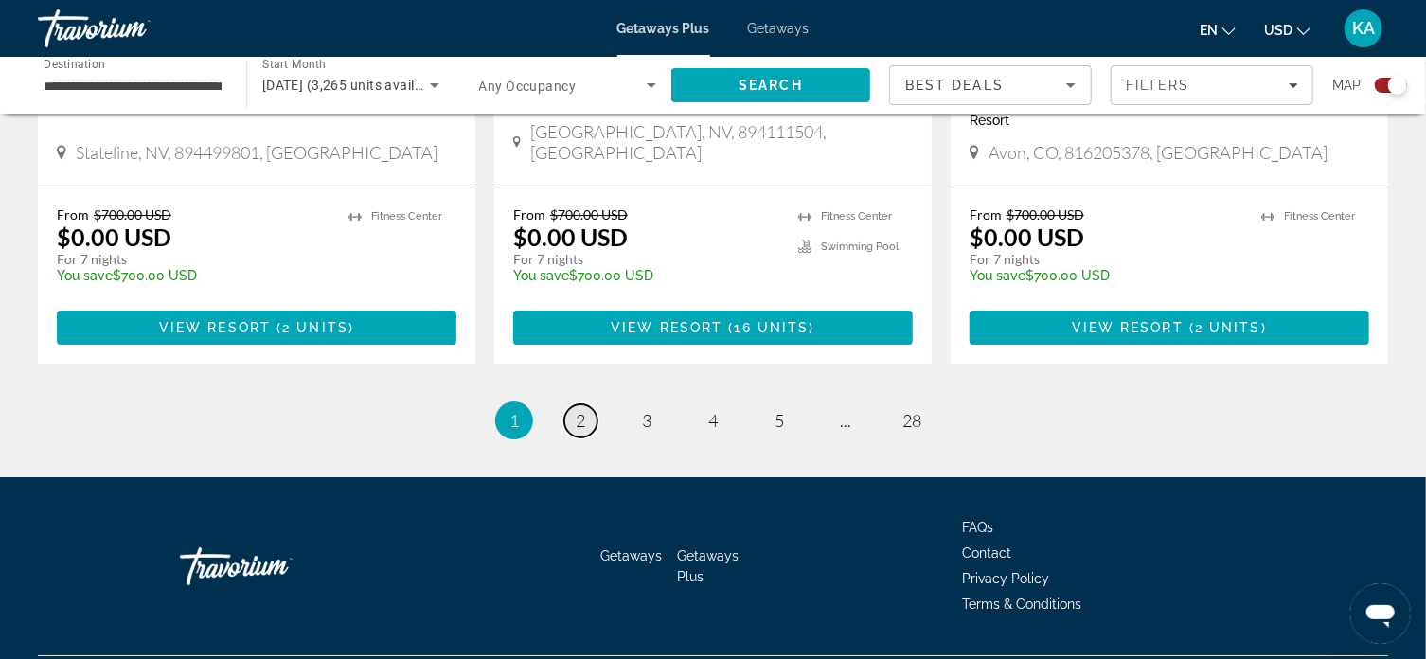
click at [578, 410] on span "2" at bounding box center [580, 420] width 9 height 21
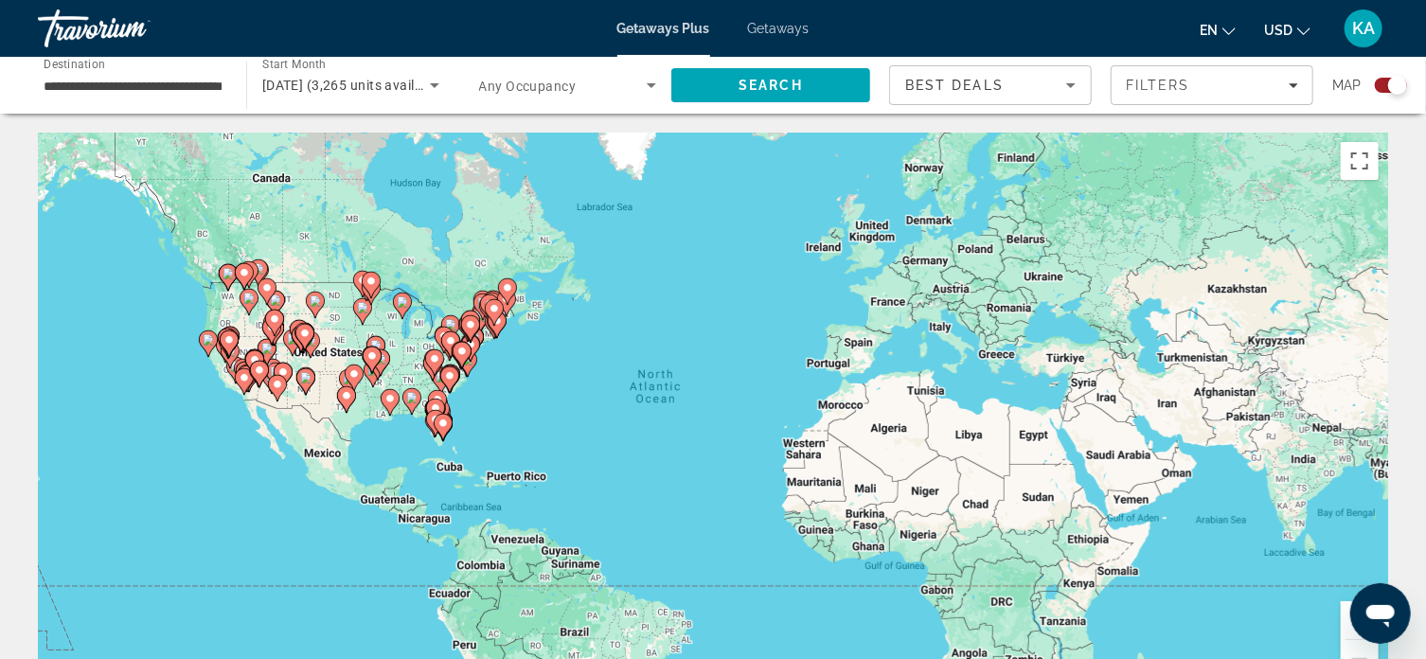
click at [369, 357] on image "Main content" at bounding box center [371, 355] width 11 height 11
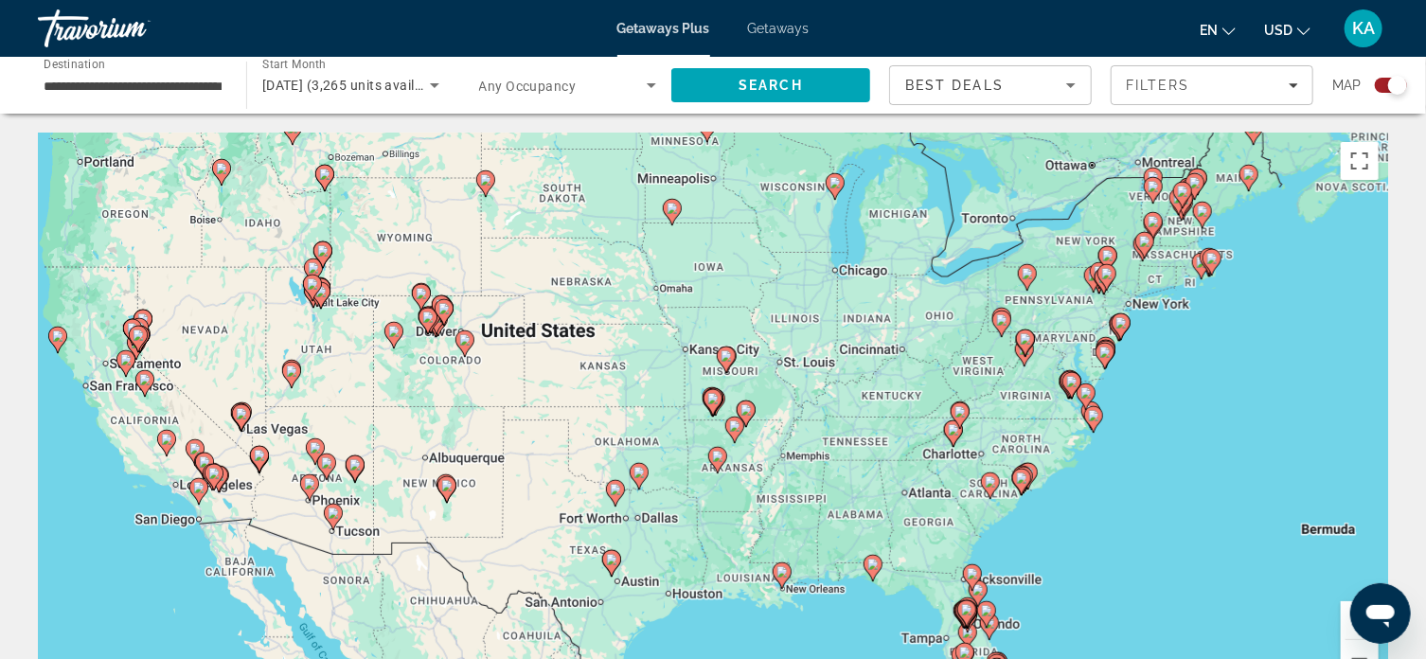
click at [727, 357] on image "Main content" at bounding box center [726, 355] width 11 height 11
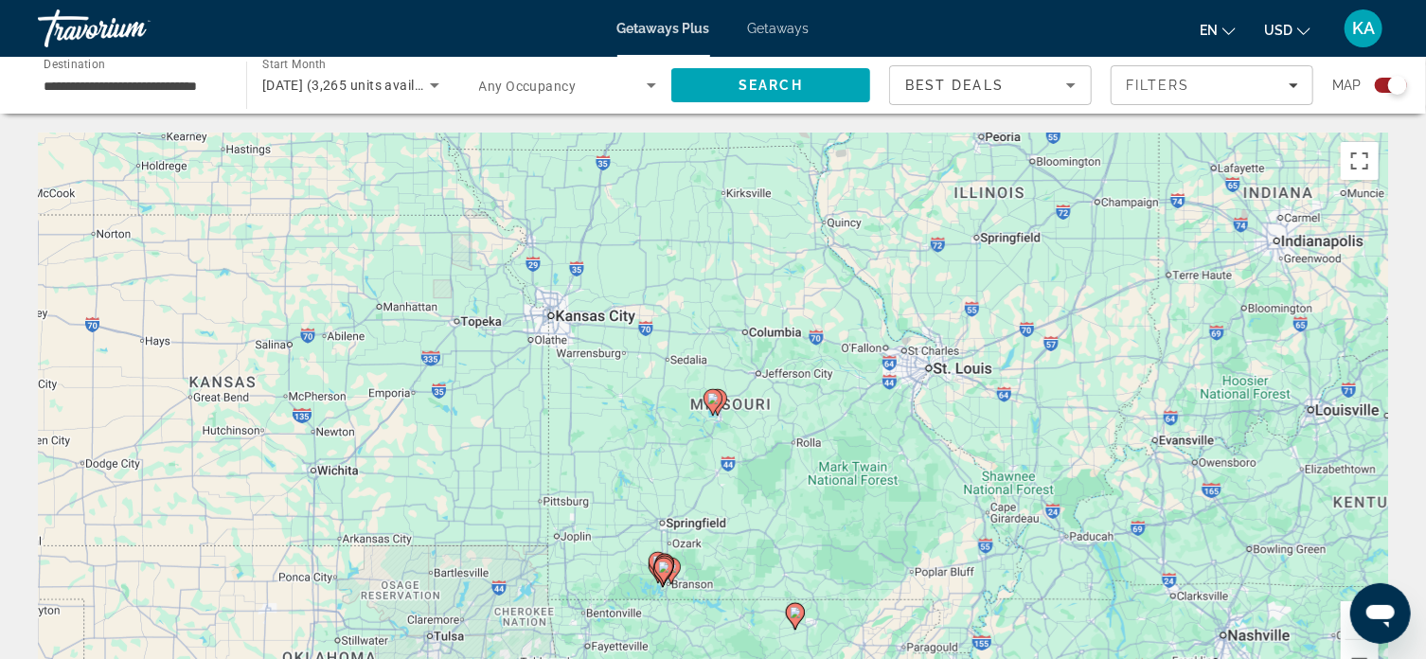
click at [716, 398] on image "Main content" at bounding box center [712, 398] width 11 height 11
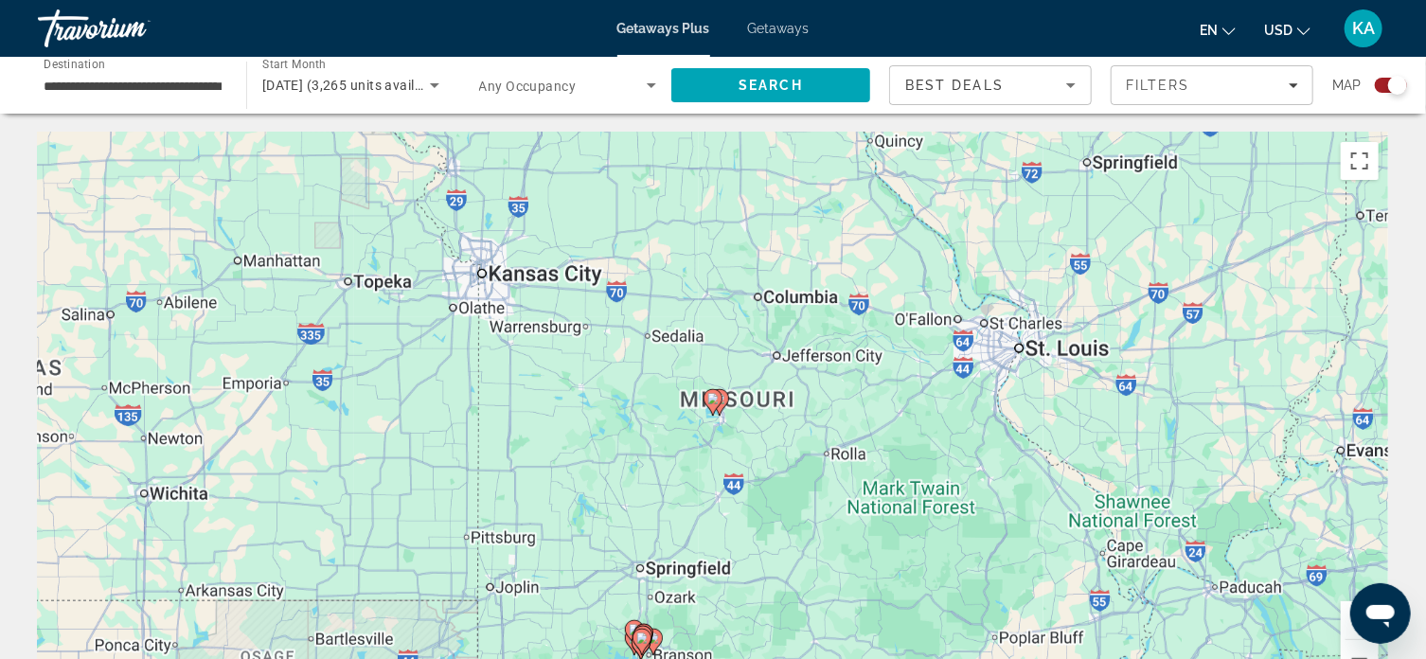
click at [716, 398] on image "Main content" at bounding box center [712, 398] width 11 height 11
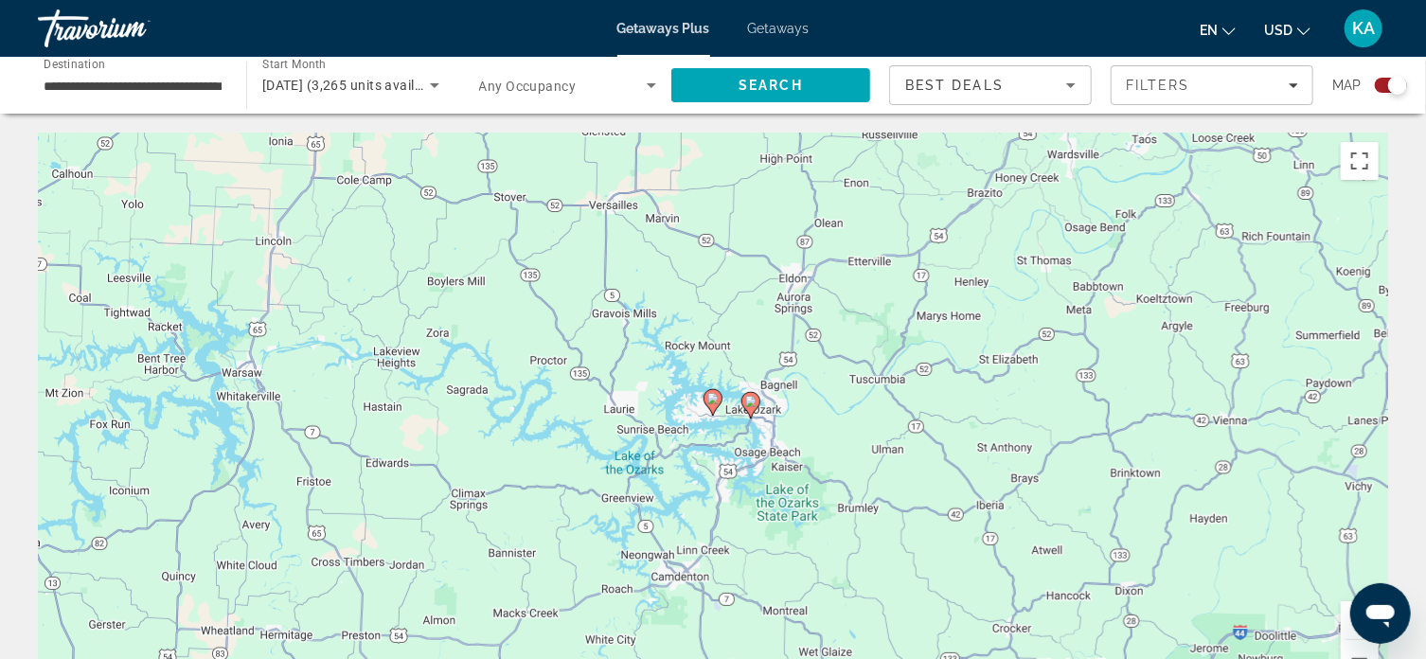
click at [716, 398] on image "Main content" at bounding box center [712, 398] width 11 height 11
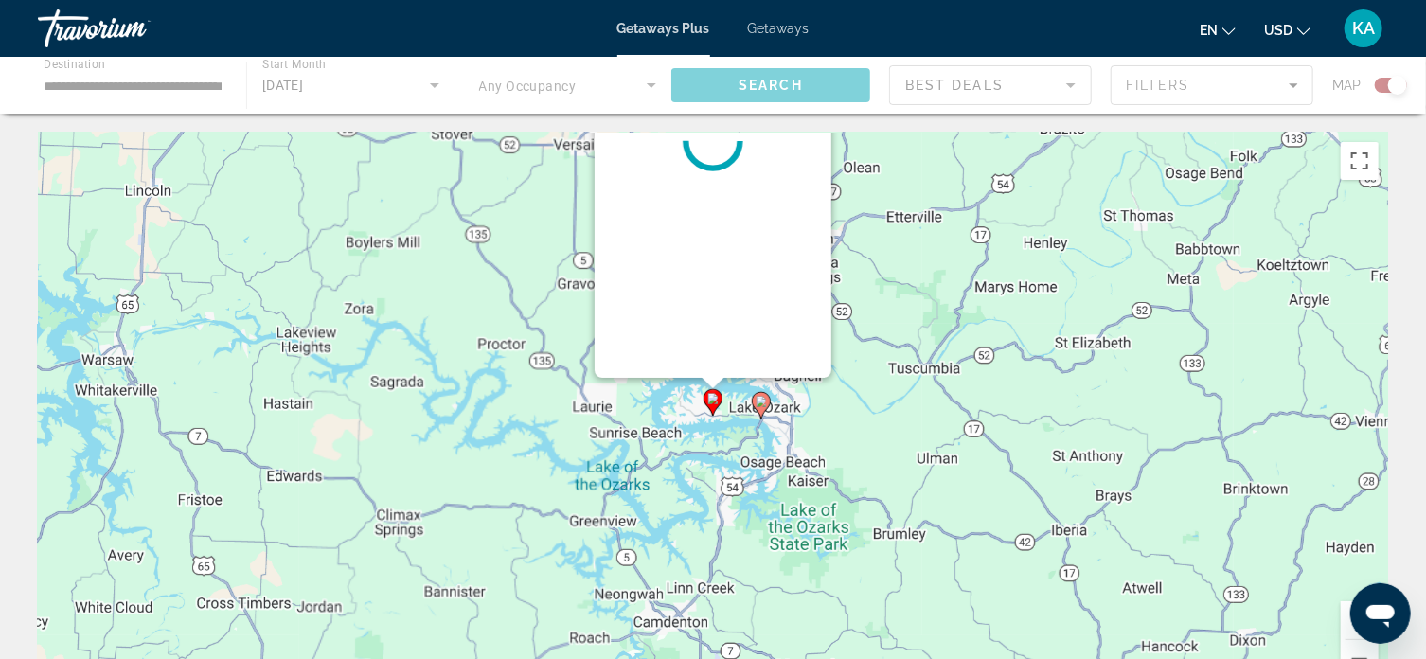
click at [716, 398] on image "Main content" at bounding box center [712, 398] width 11 height 11
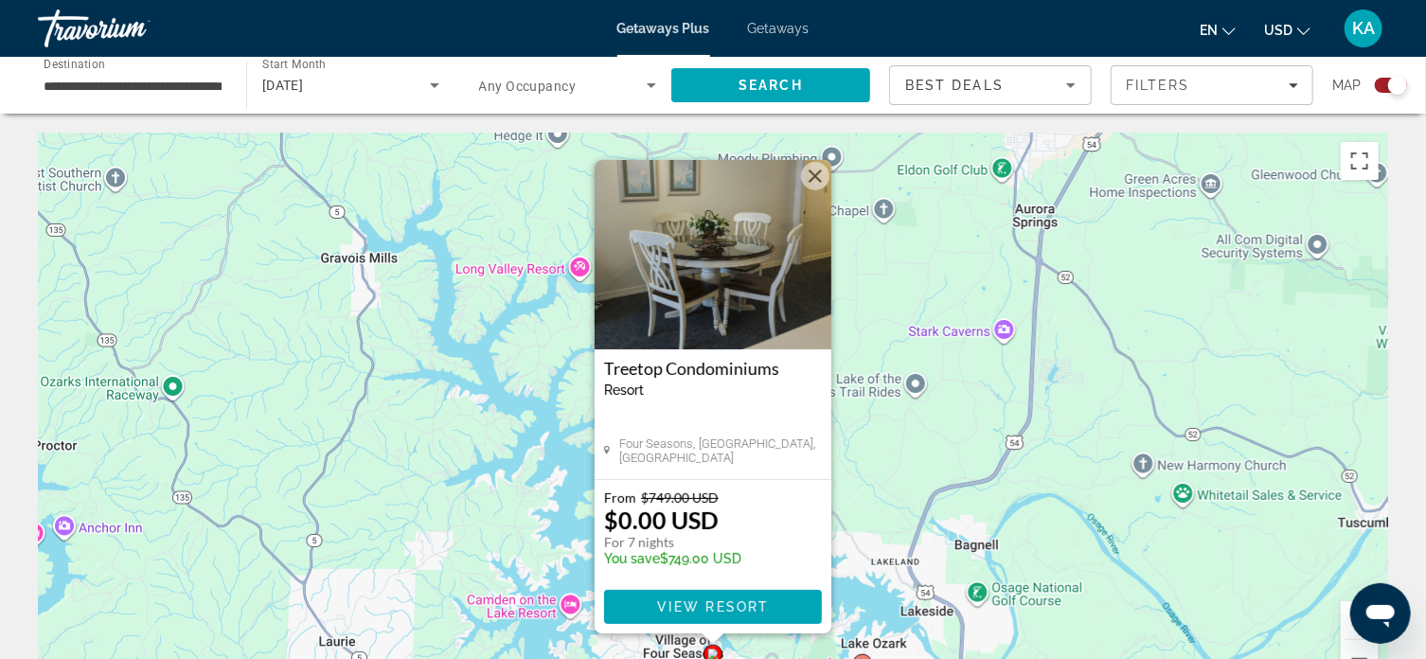
click at [818, 176] on button "Close" at bounding box center [815, 176] width 28 height 28
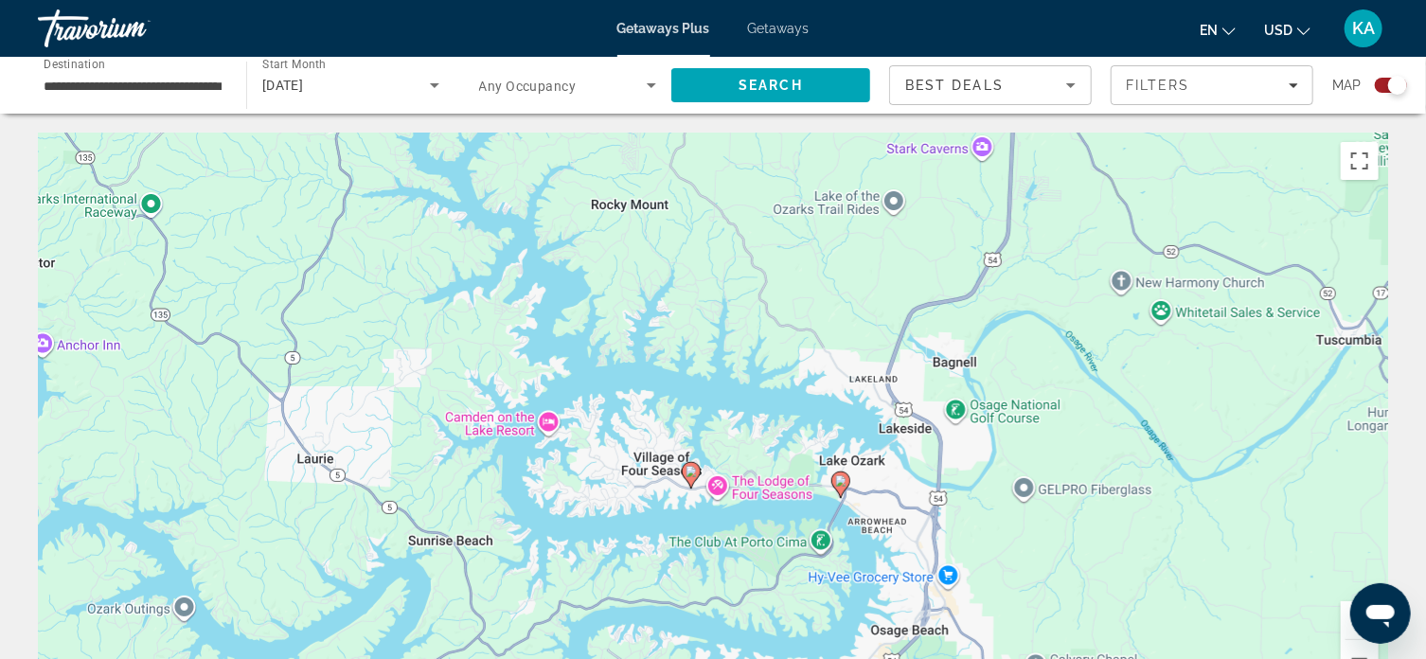
drag, startPoint x: 856, startPoint y: 447, endPoint x: 829, endPoint y: 232, distance: 216.6
click at [829, 232] on div "To activate drag with keyboard, press Alt + Enter. Once in keyboard drag state,…" at bounding box center [713, 417] width 1350 height 568
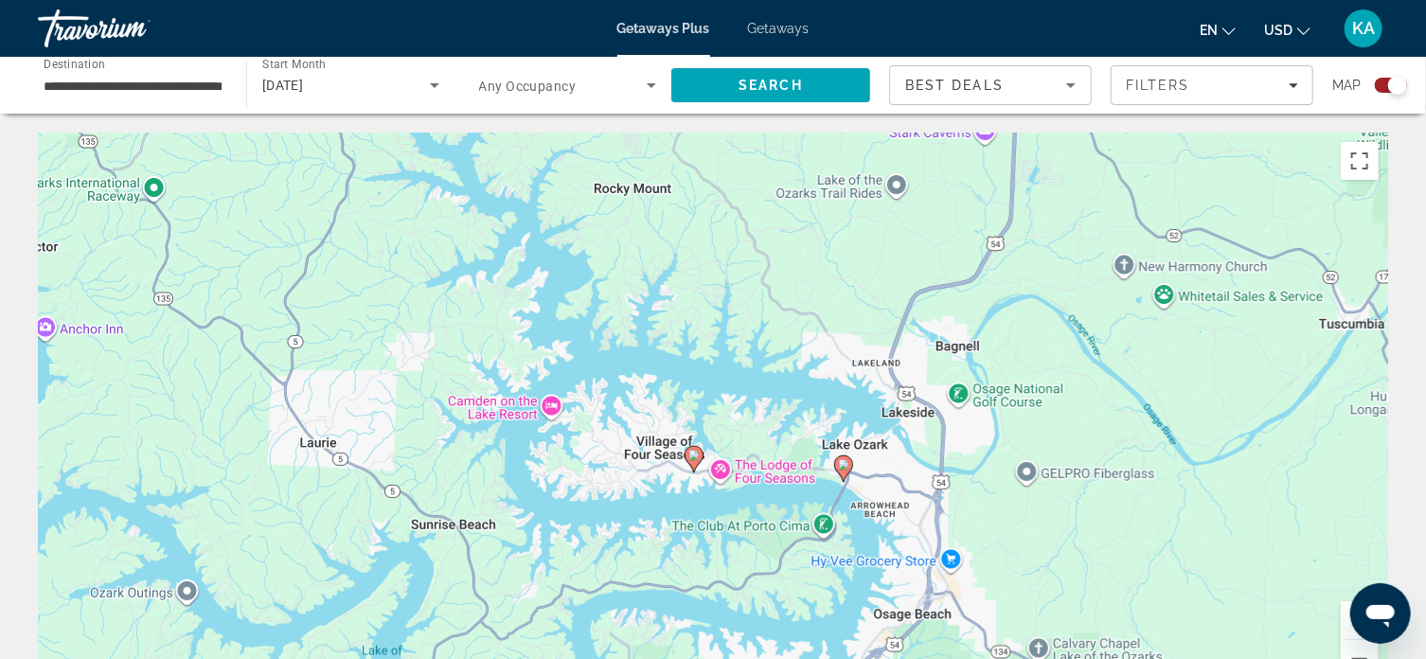
click at [651, 82] on icon "Search widget" at bounding box center [651, 85] width 23 height 23
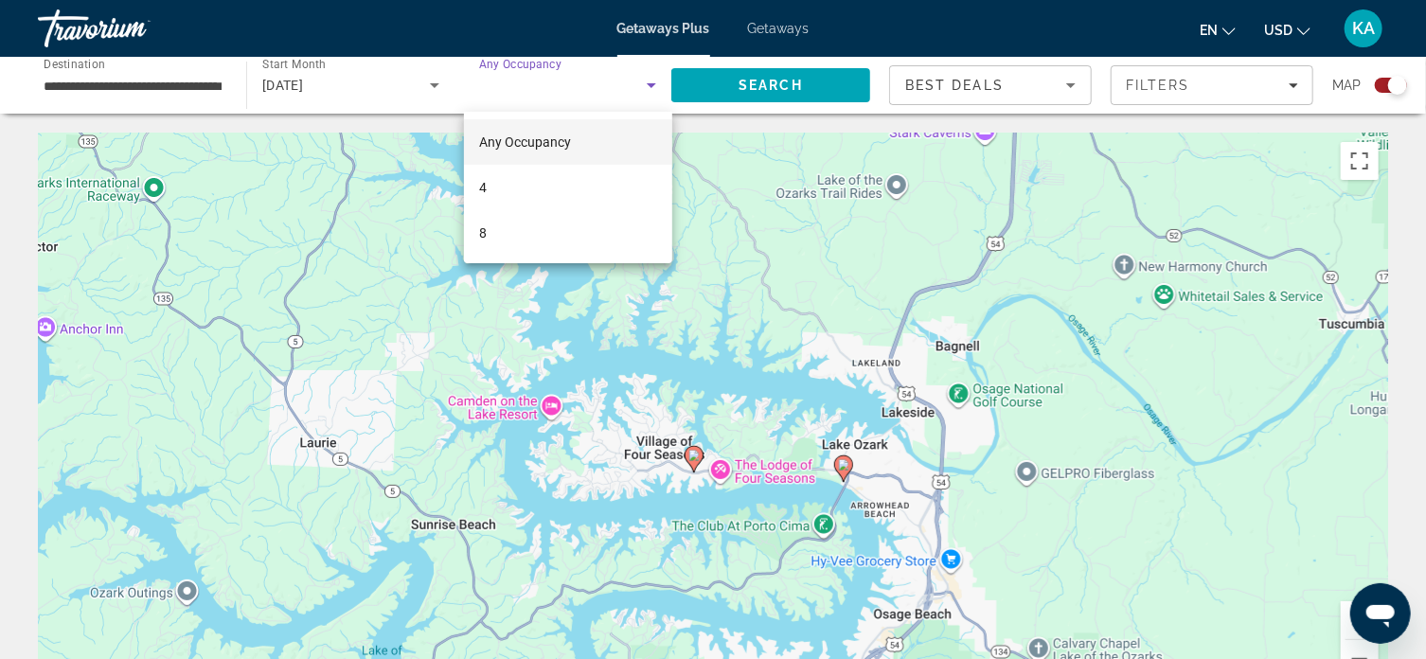
click at [1138, 238] on div at bounding box center [713, 329] width 1426 height 659
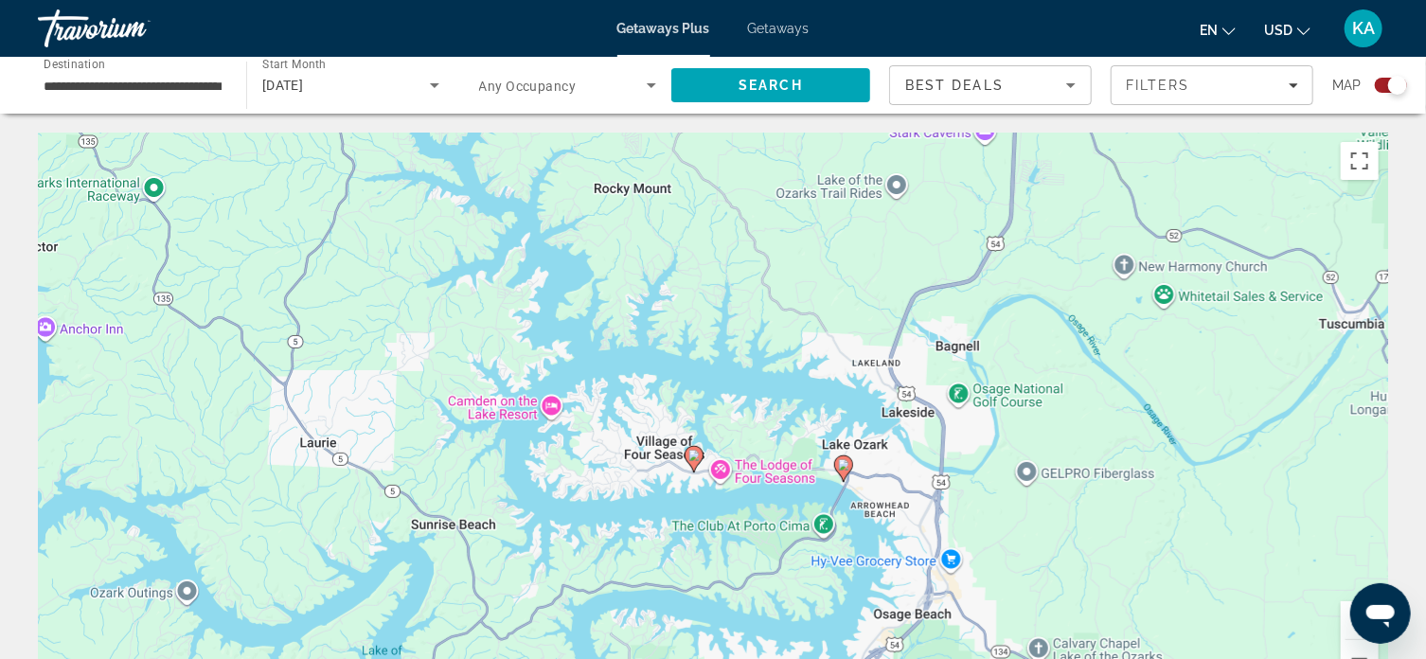
click at [127, 86] on input "**********" at bounding box center [133, 86] width 178 height 23
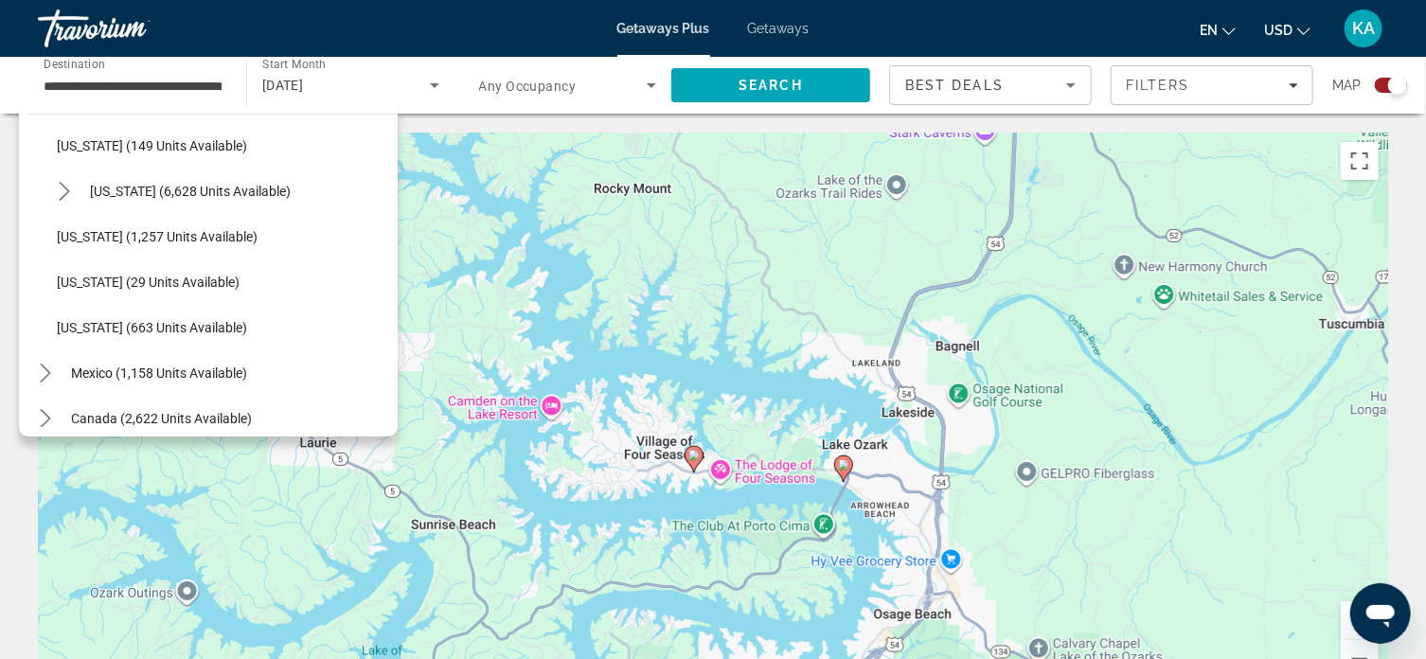
scroll to position [1667, 0]
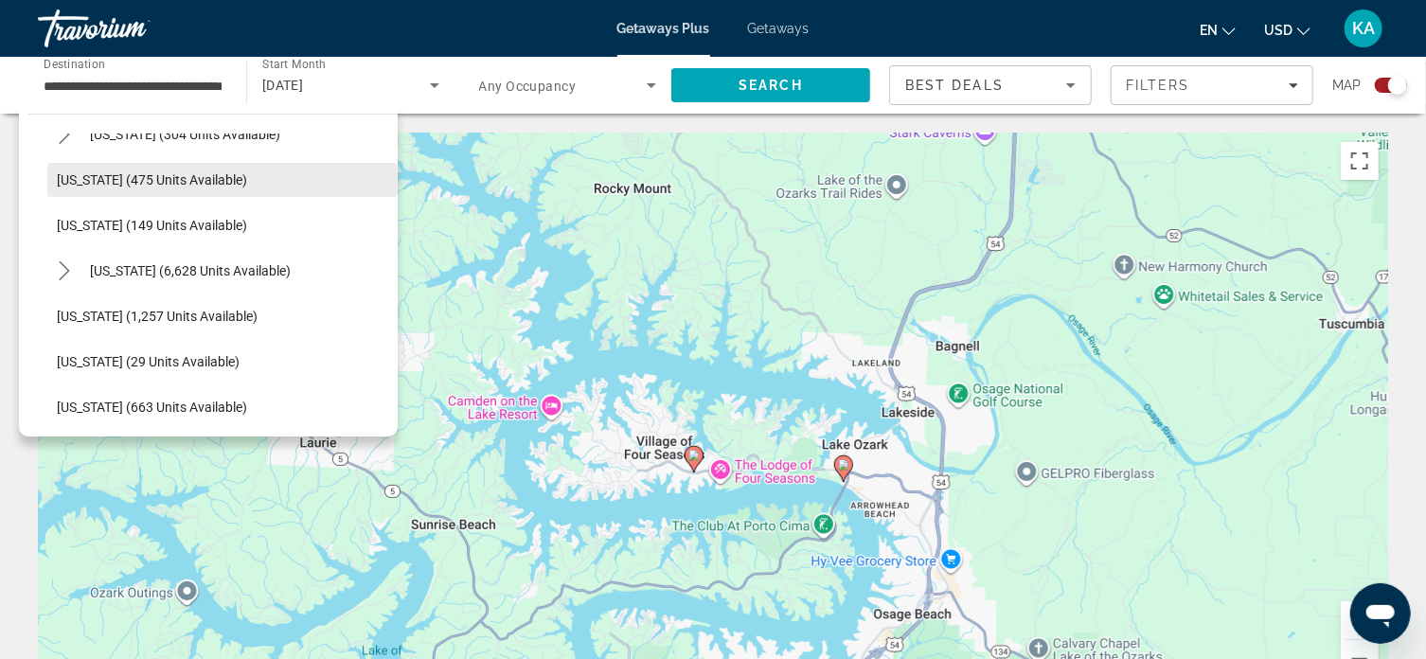
click at [148, 176] on span "[US_STATE] (475 units available)" at bounding box center [152, 179] width 190 height 15
type input "**********"
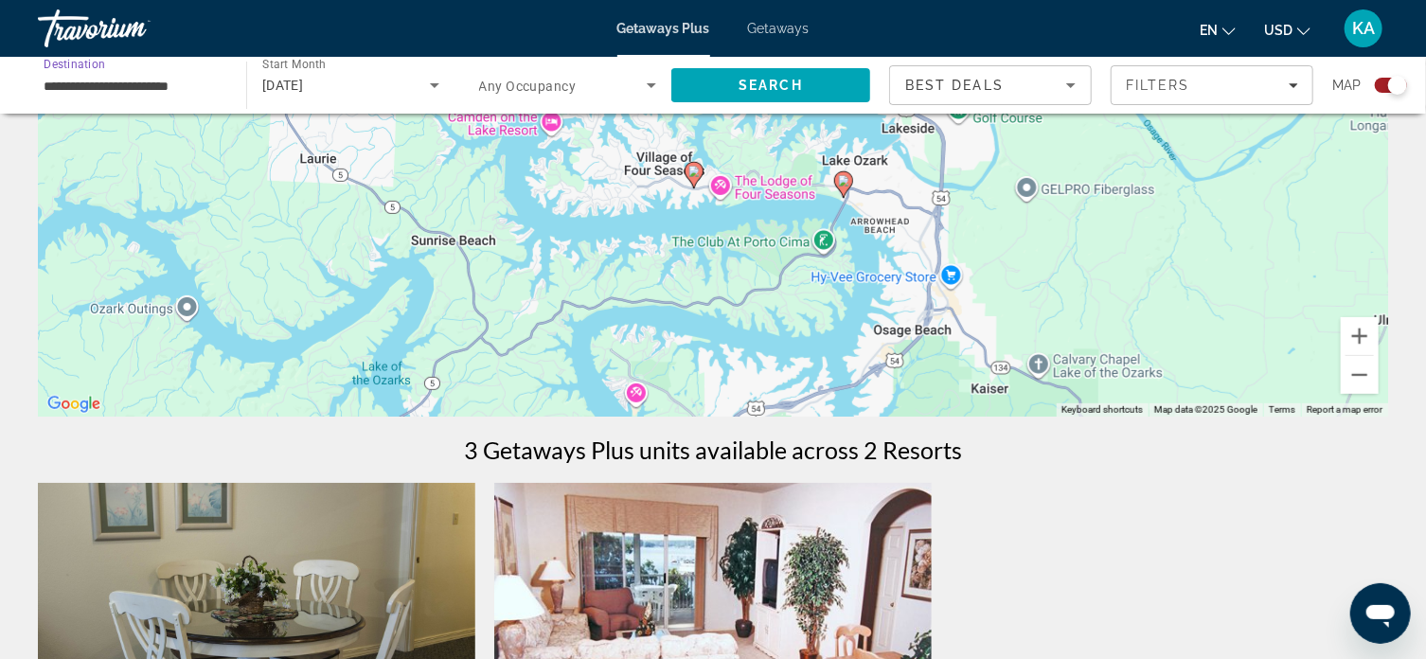
scroll to position [0, 0]
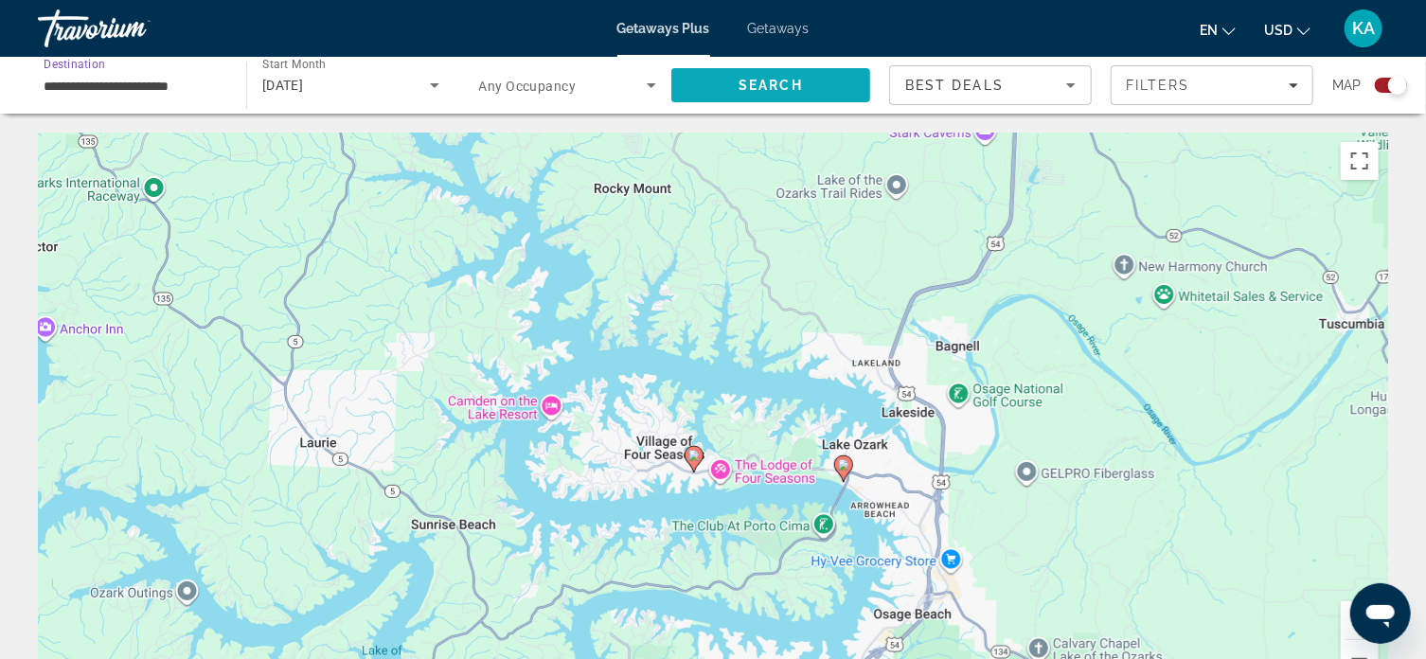
click at [779, 90] on span "Search" at bounding box center [771, 85] width 64 height 15
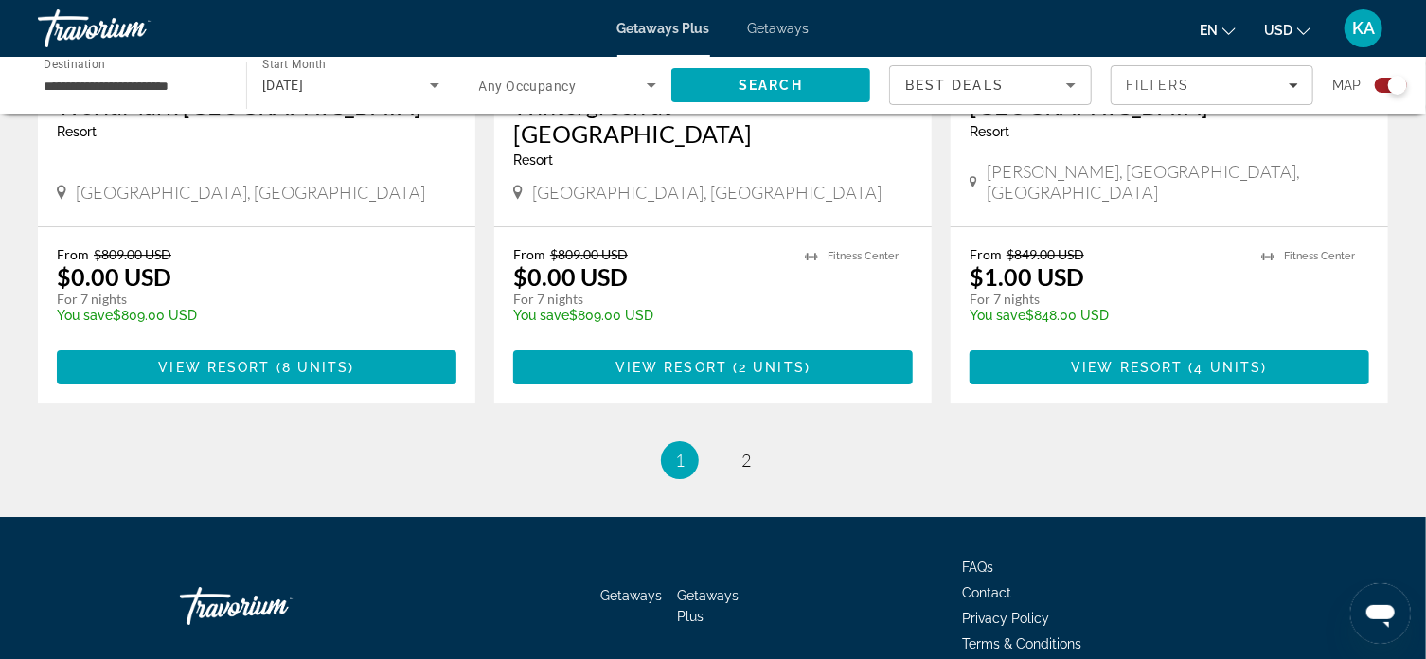
scroll to position [3019, 0]
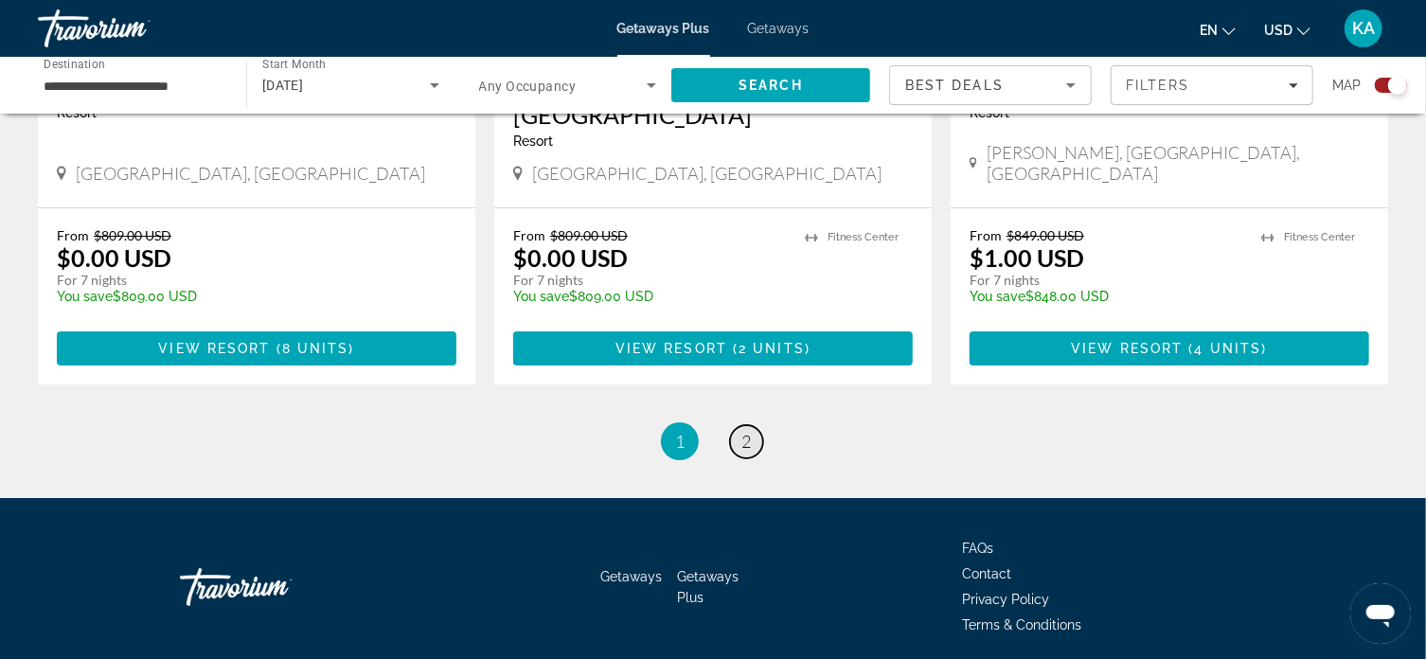
click at [744, 431] on span "2" at bounding box center [745, 441] width 9 height 21
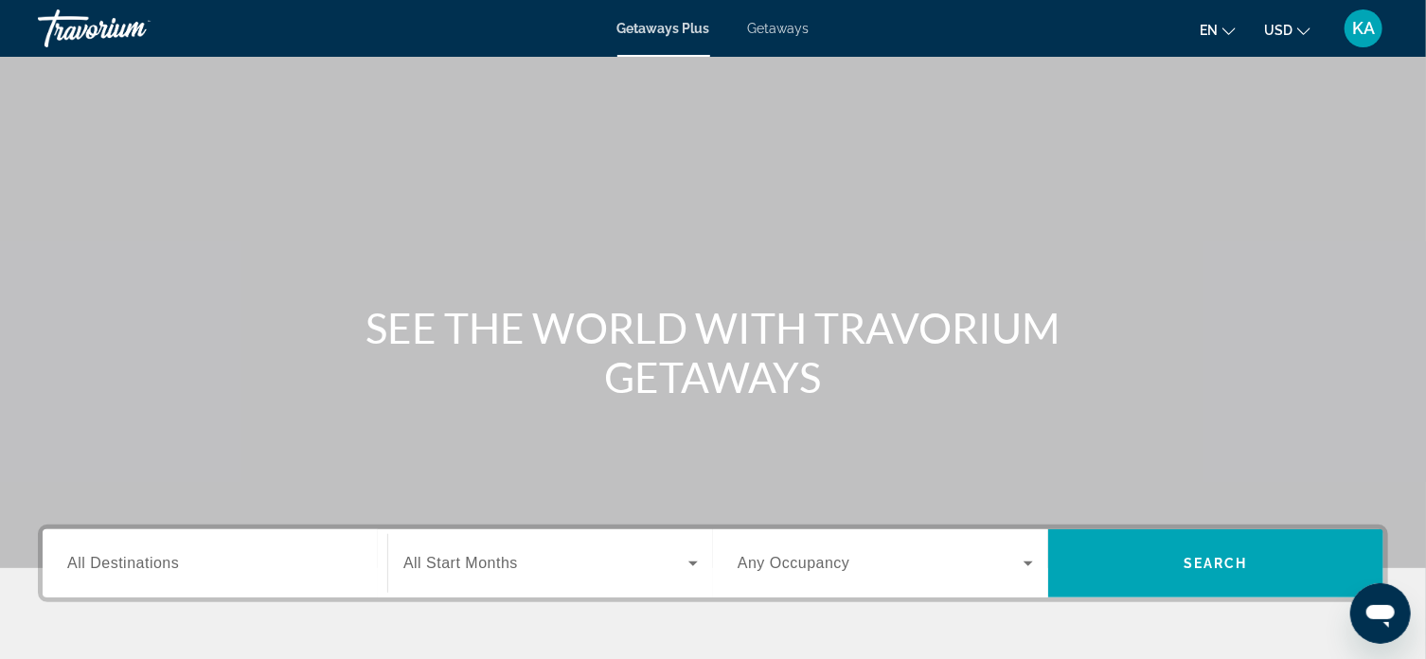
scroll to position [364, 0]
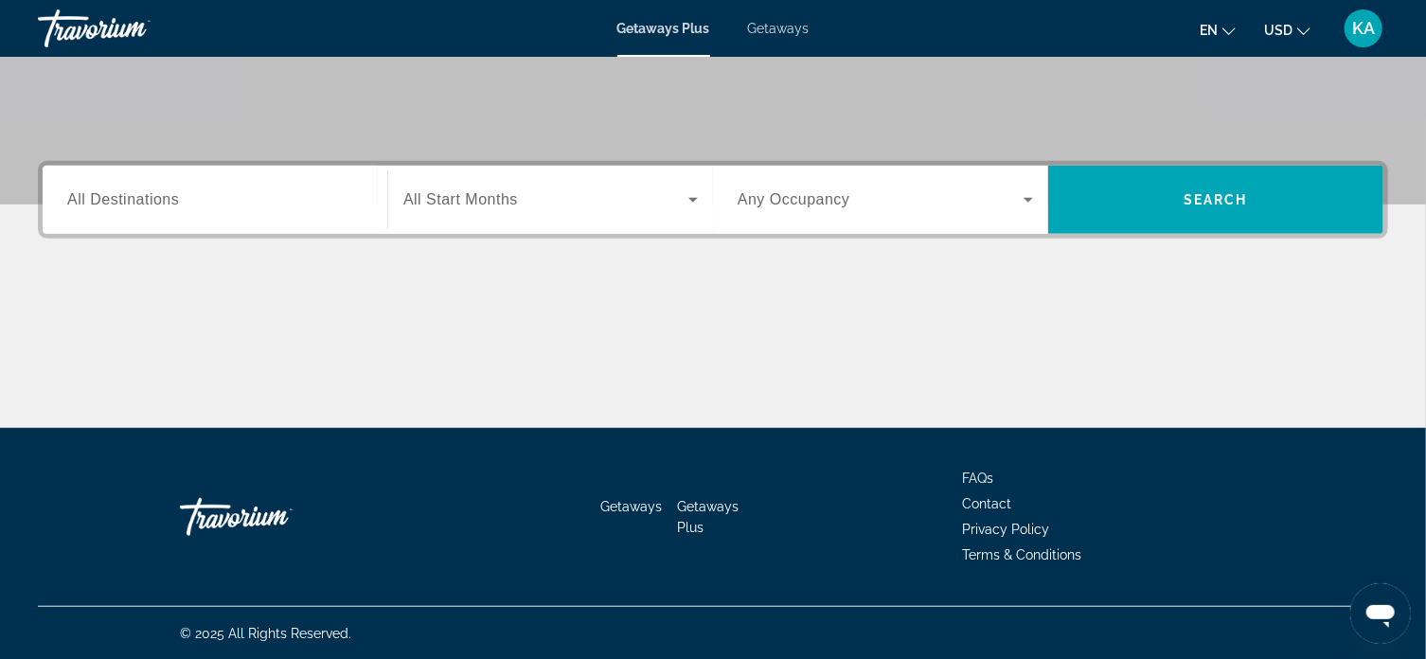
click at [137, 192] on span "All Destinations" at bounding box center [123, 199] width 112 height 16
click at [137, 192] on input "Destination All Destinations" at bounding box center [214, 200] width 295 height 23
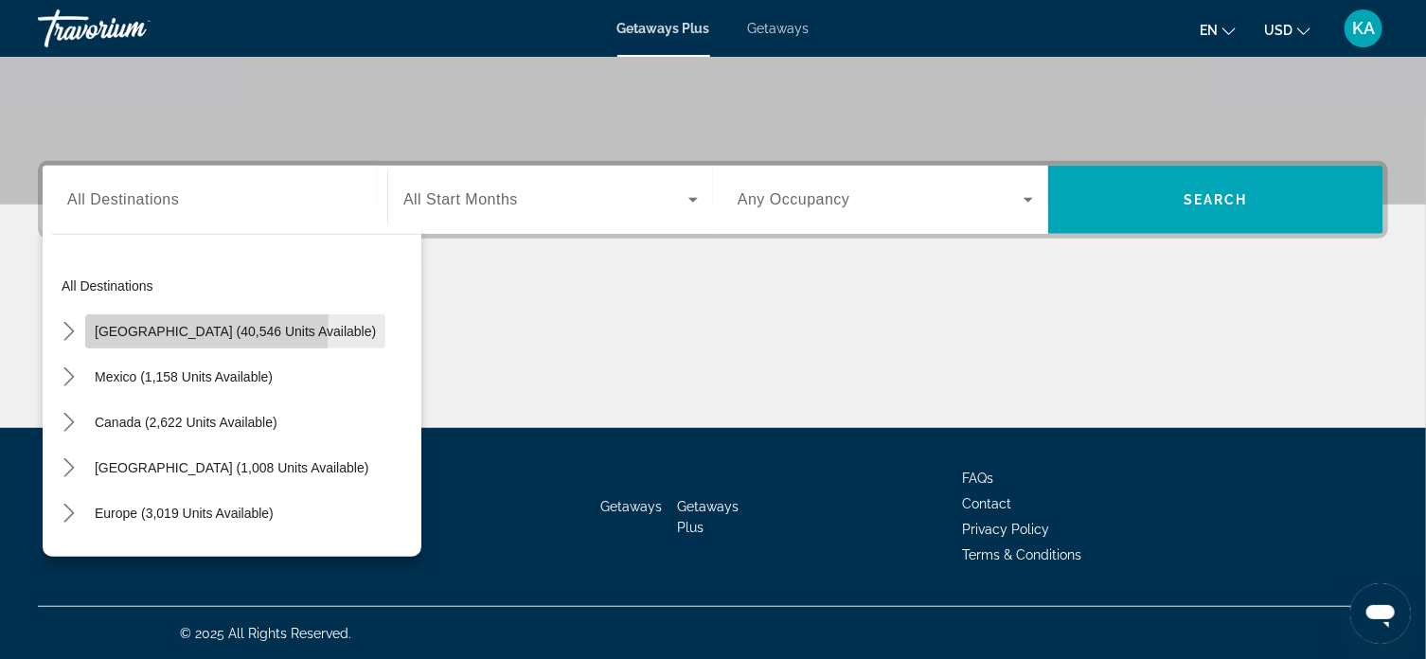
click at [131, 327] on span "[GEOGRAPHIC_DATA] (40,546 units available)" at bounding box center [235, 331] width 281 height 15
type input "**********"
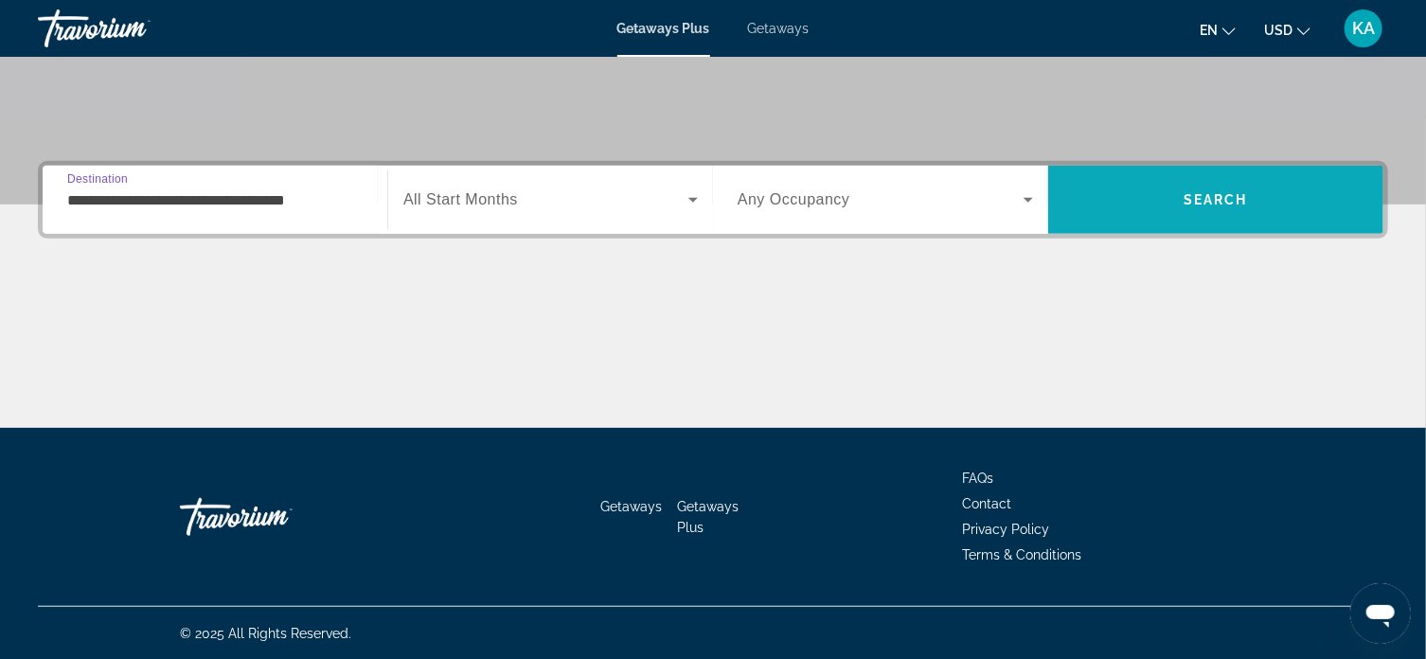
click at [1211, 198] on span "Search" at bounding box center [1216, 199] width 64 height 15
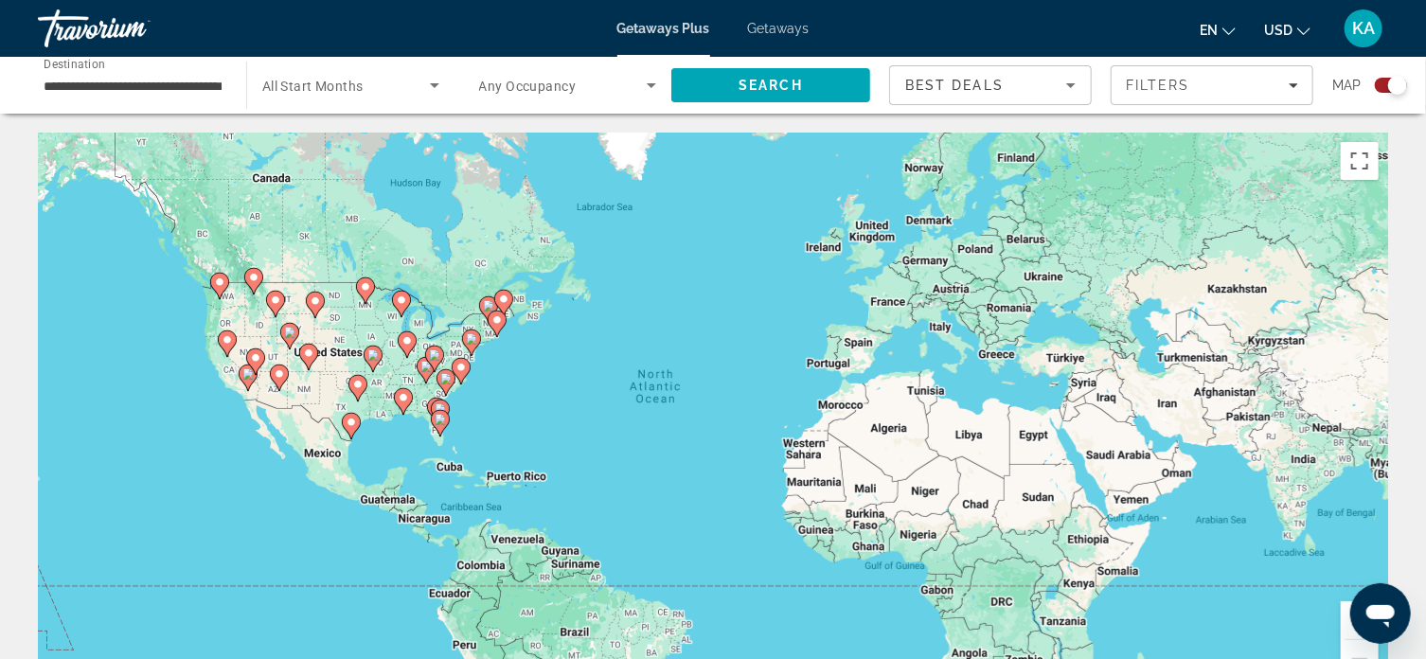
click at [272, 351] on div "To activate drag with keyboard, press Alt + Enter. Once in keyboard drag state,…" at bounding box center [713, 417] width 1350 height 568
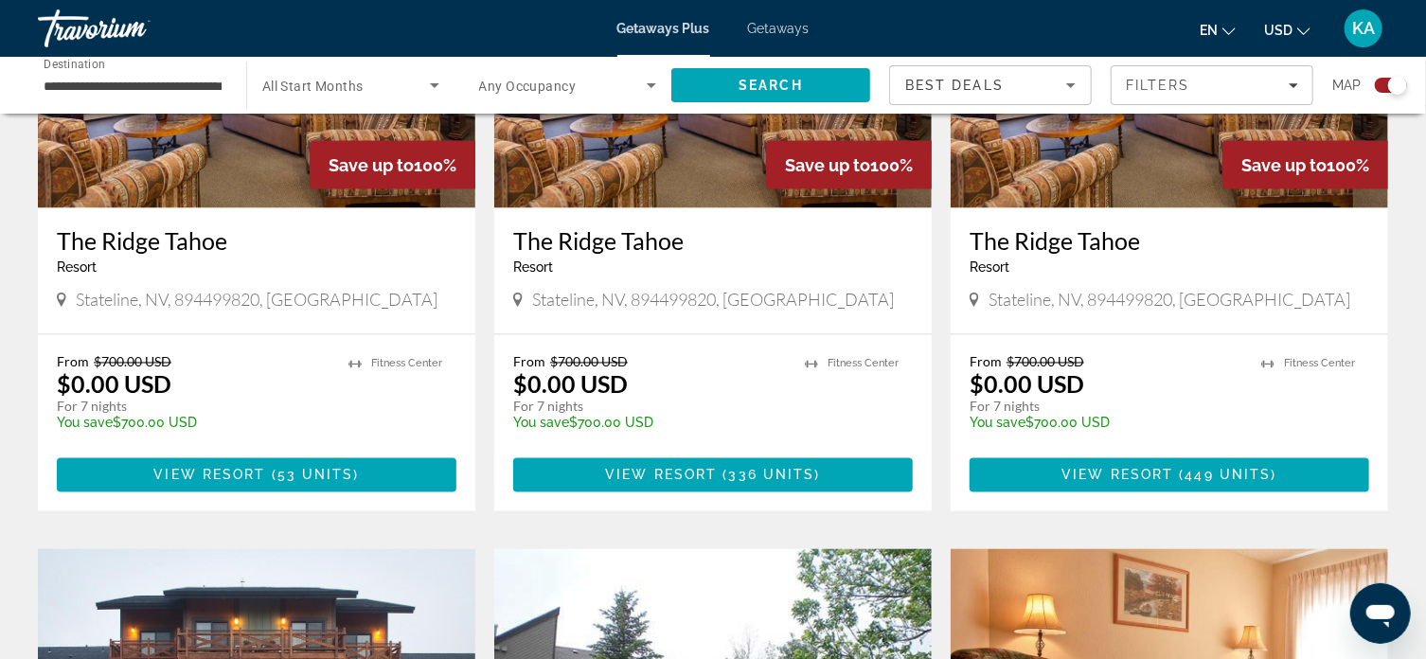
scroll to position [1704, 0]
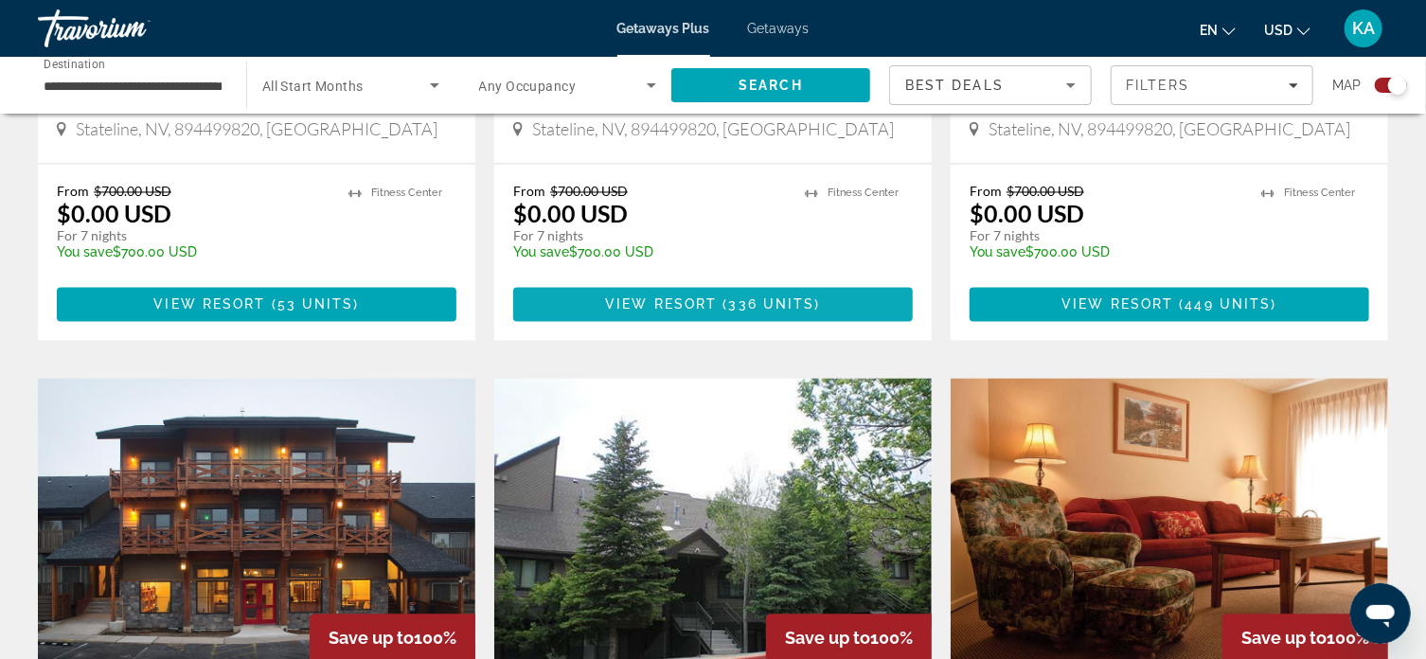
click at [678, 305] on span "View Resort" at bounding box center [661, 304] width 112 height 15
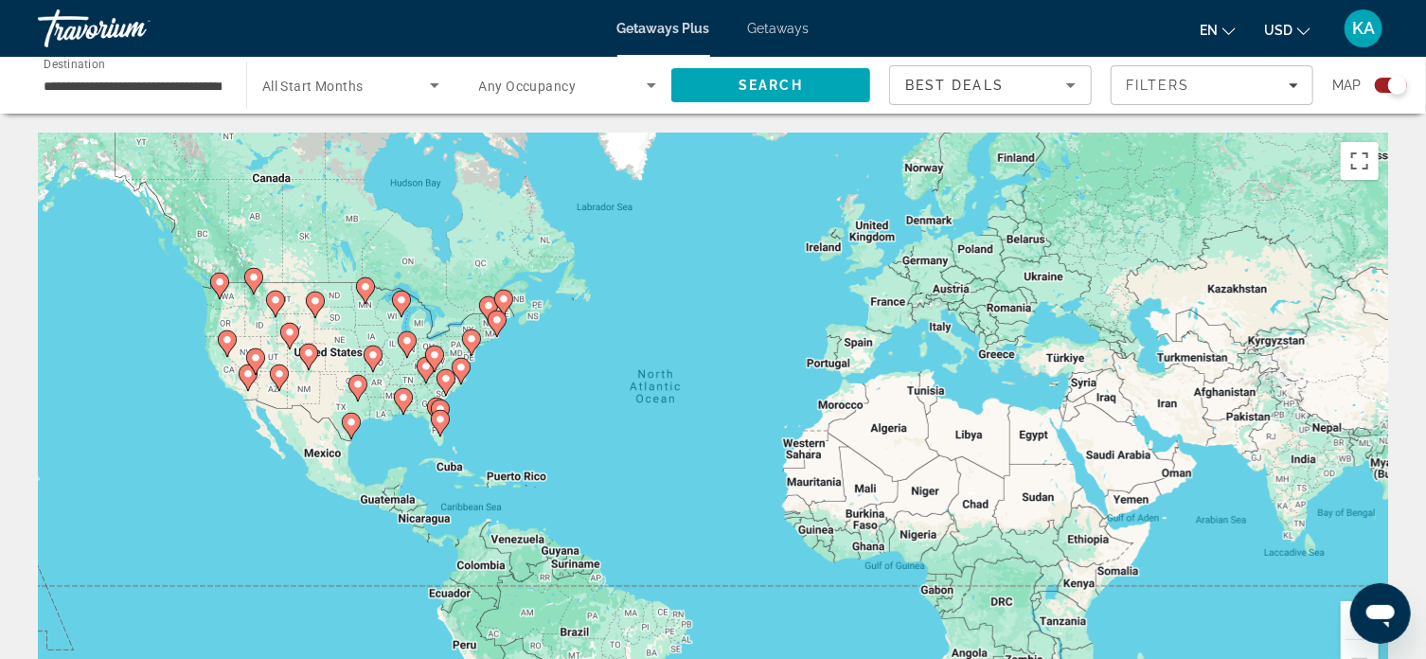
click at [925, 269] on div "To activate drag with keyboard, press Alt + Enter. Once in keyboard drag state,…" at bounding box center [713, 417] width 1350 height 568
click at [113, 90] on input "**********" at bounding box center [133, 86] width 178 height 23
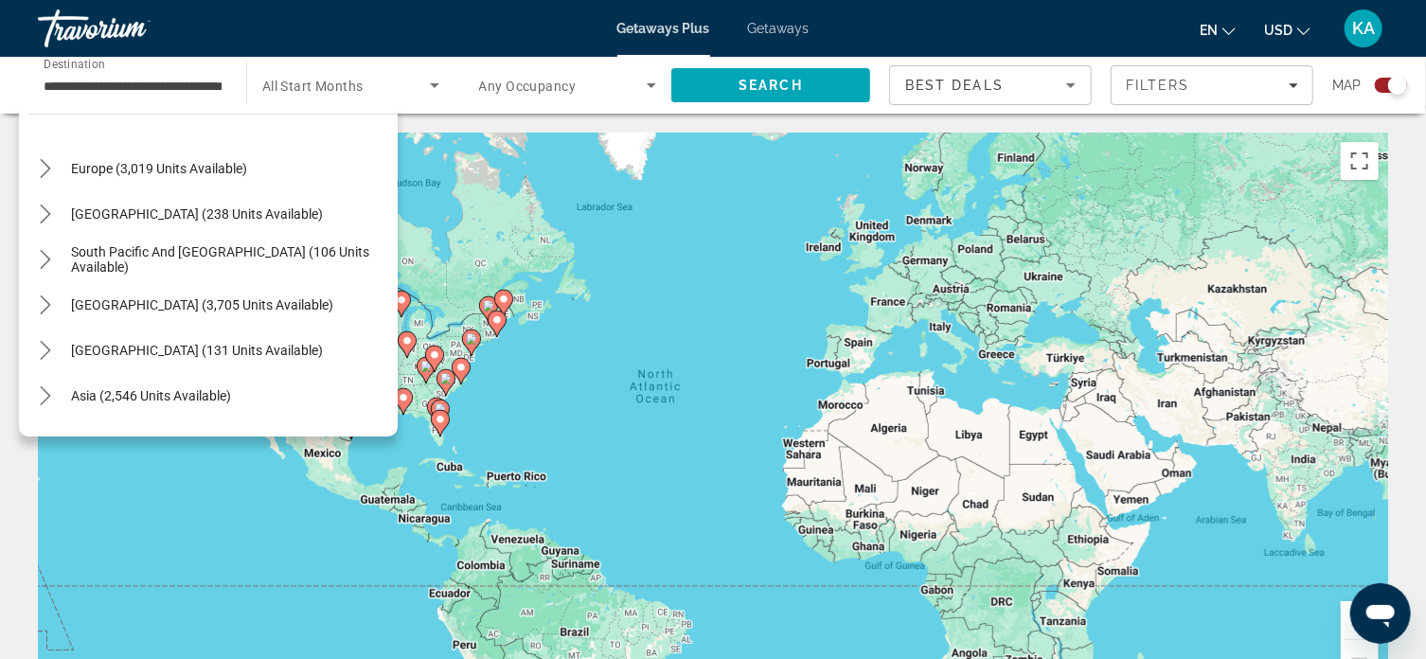
scroll to position [1859, 0]
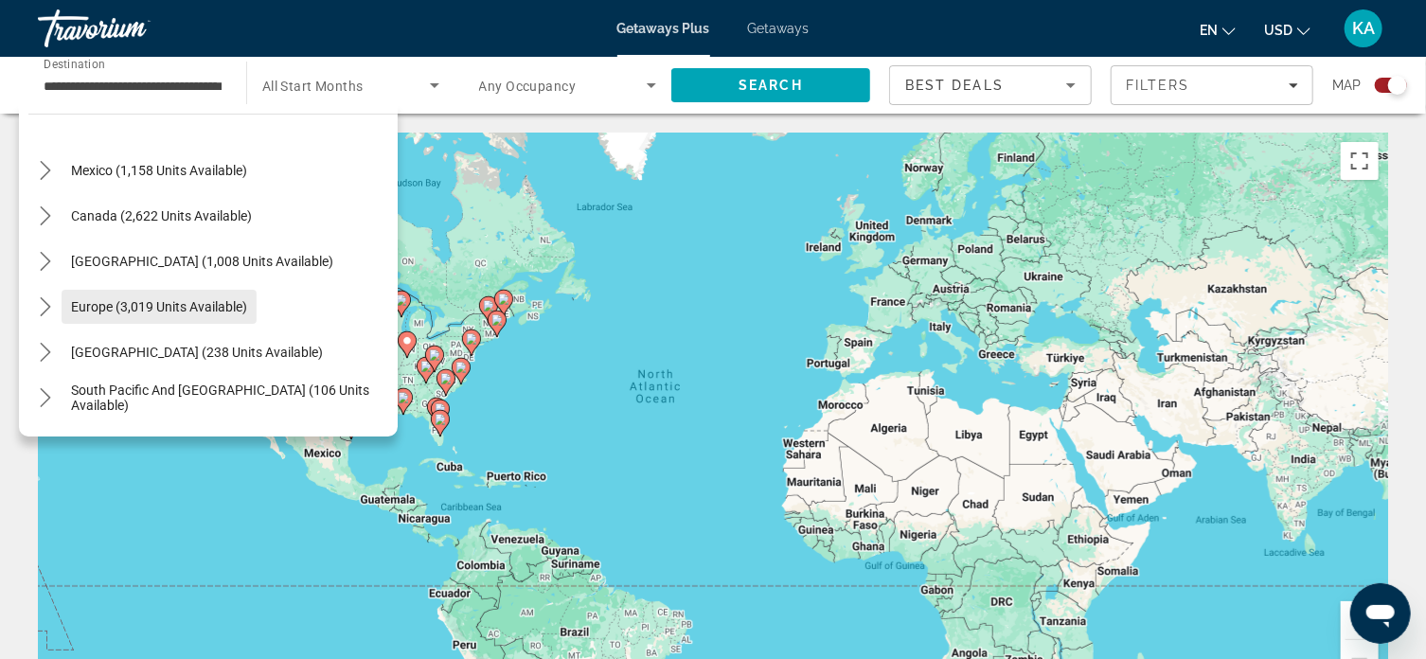
click at [210, 306] on span "Europe (3,019 units available)" at bounding box center [159, 306] width 176 height 15
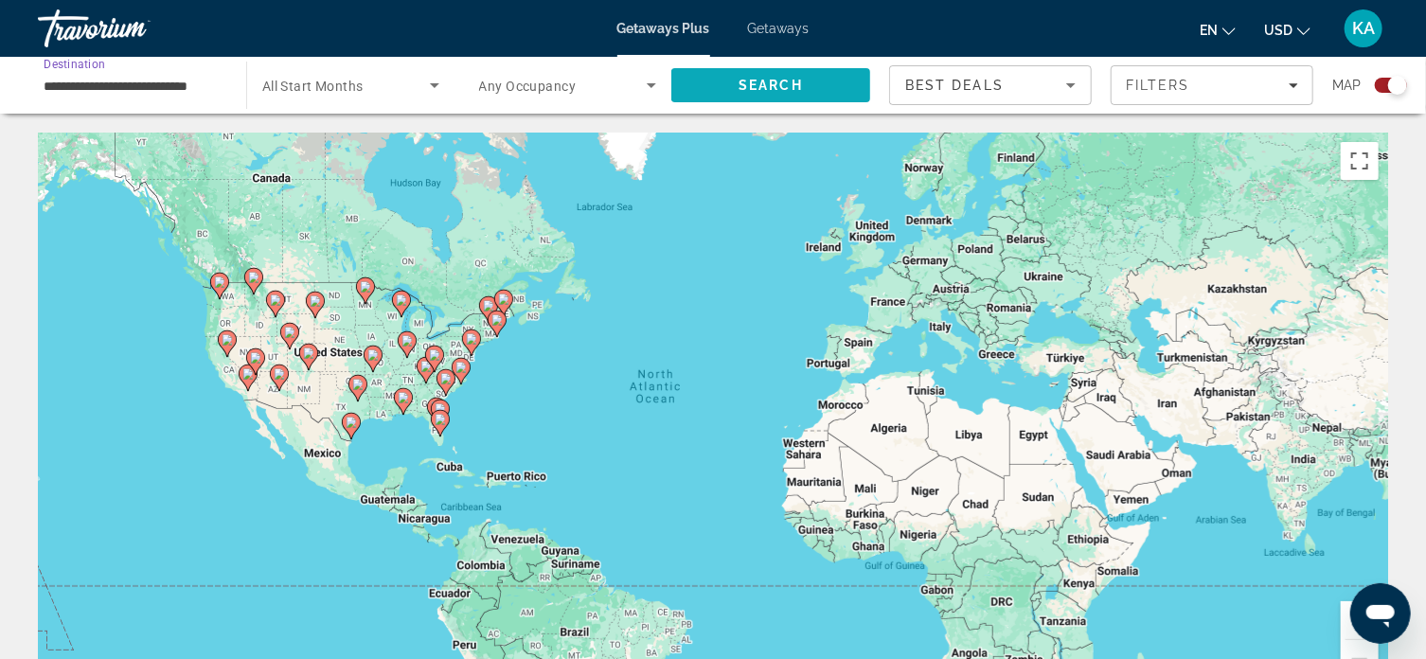
click at [802, 87] on span "Search" at bounding box center [771, 85] width 64 height 15
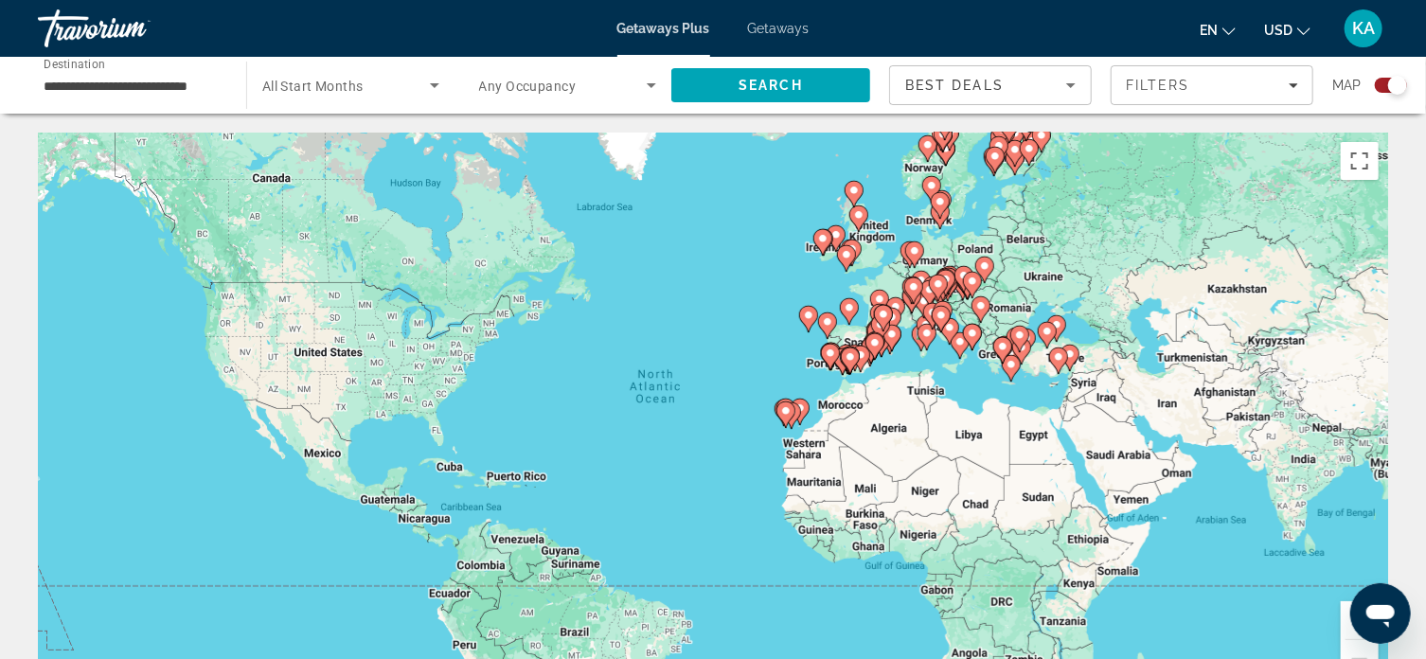
click at [936, 258] on div "To activate drag with keyboard, press Alt + Enter. Once in keyboard drag state,…" at bounding box center [713, 417] width 1350 height 568
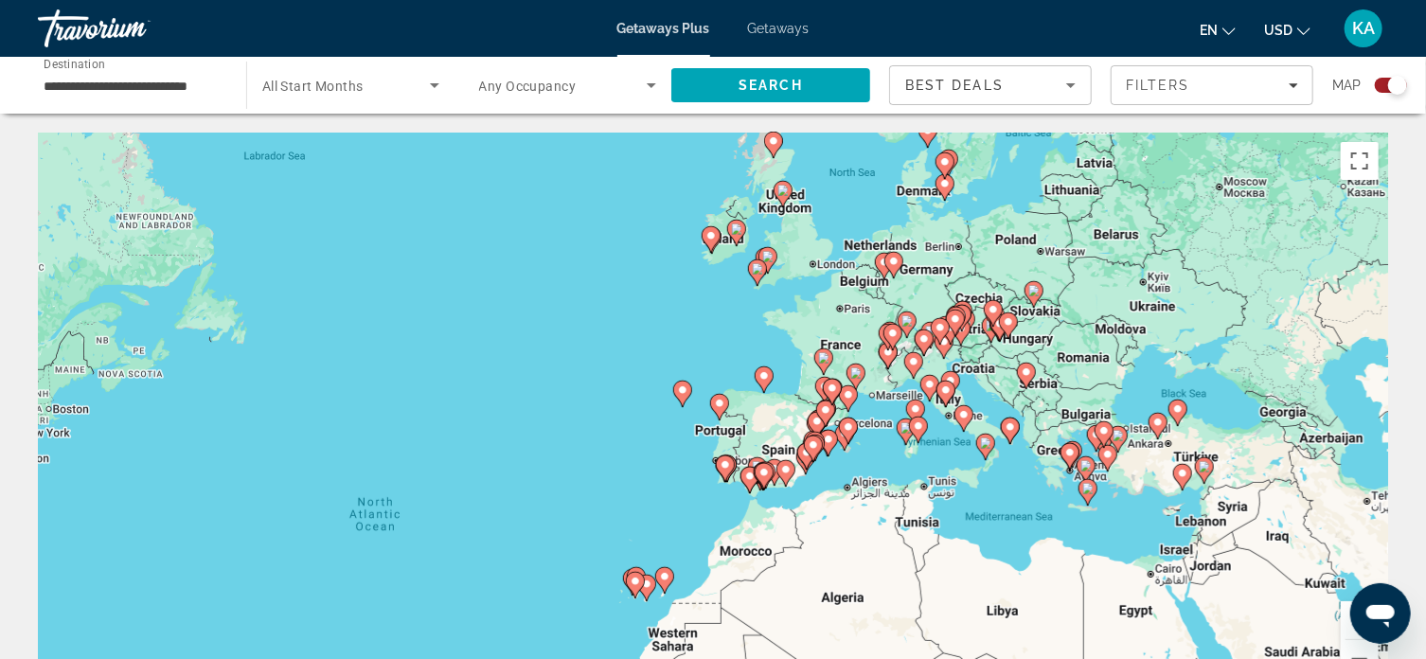
click at [898, 260] on image "Main content" at bounding box center [893, 261] width 11 height 11
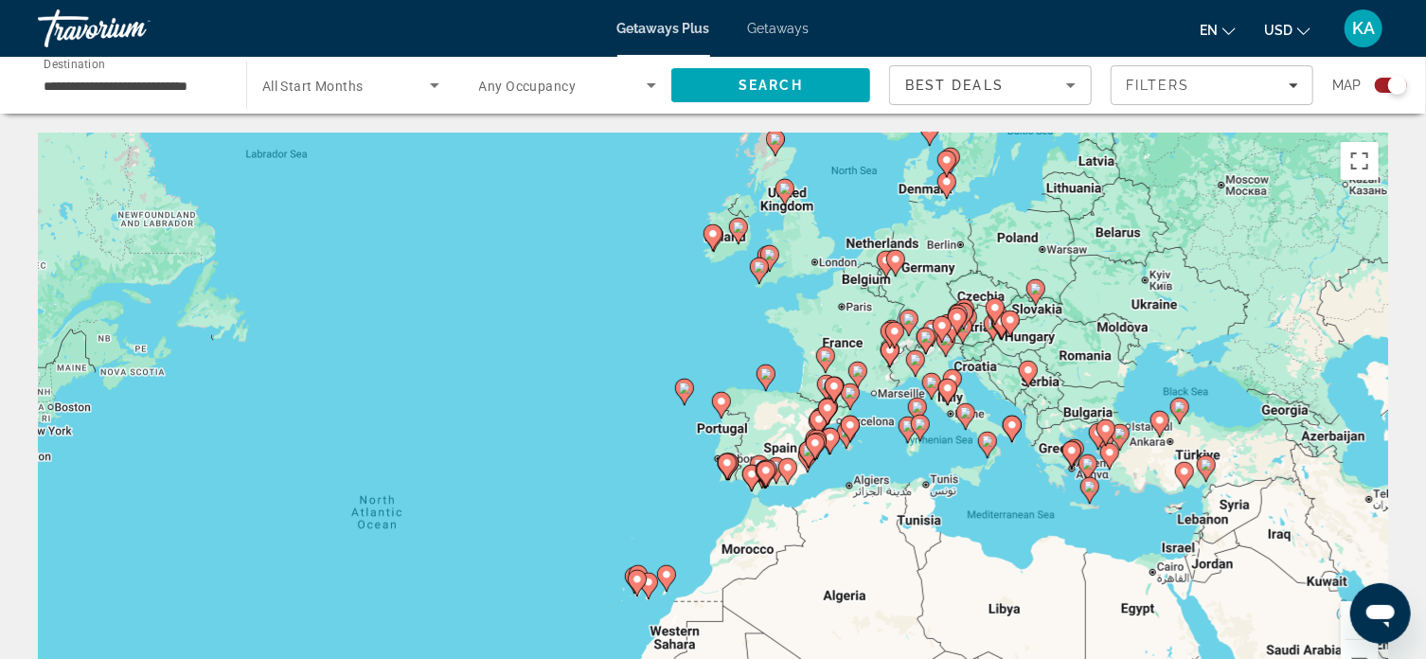
click at [900, 259] on image "Main content" at bounding box center [895, 259] width 11 height 11
type input "**********"
click at [900, 259] on div "To activate drag with keyboard, press Alt + Enter. Once in keyboard drag state,…" at bounding box center [713, 417] width 1350 height 568
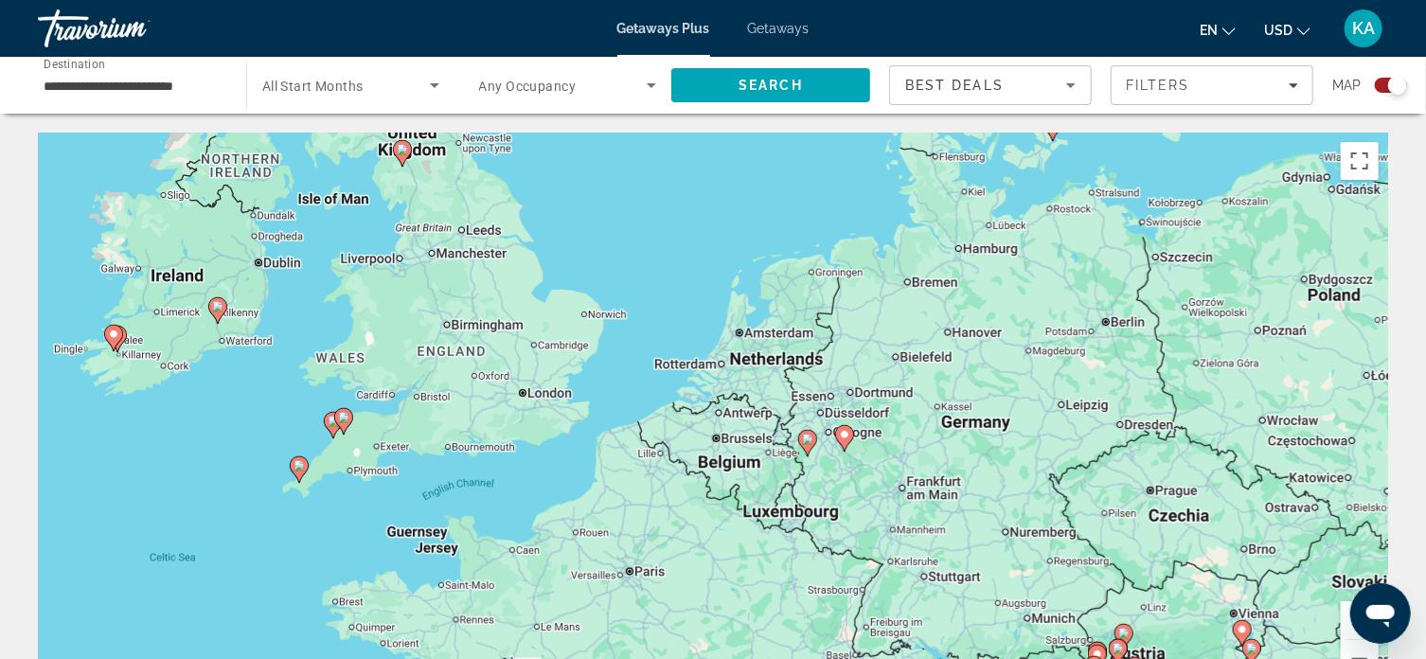
drag, startPoint x: 972, startPoint y: 329, endPoint x: 971, endPoint y: 449, distance: 120.3
click at [971, 449] on div "To activate drag with keyboard, press Alt + Enter. Once in keyboard drag state,…" at bounding box center [713, 417] width 1350 height 568
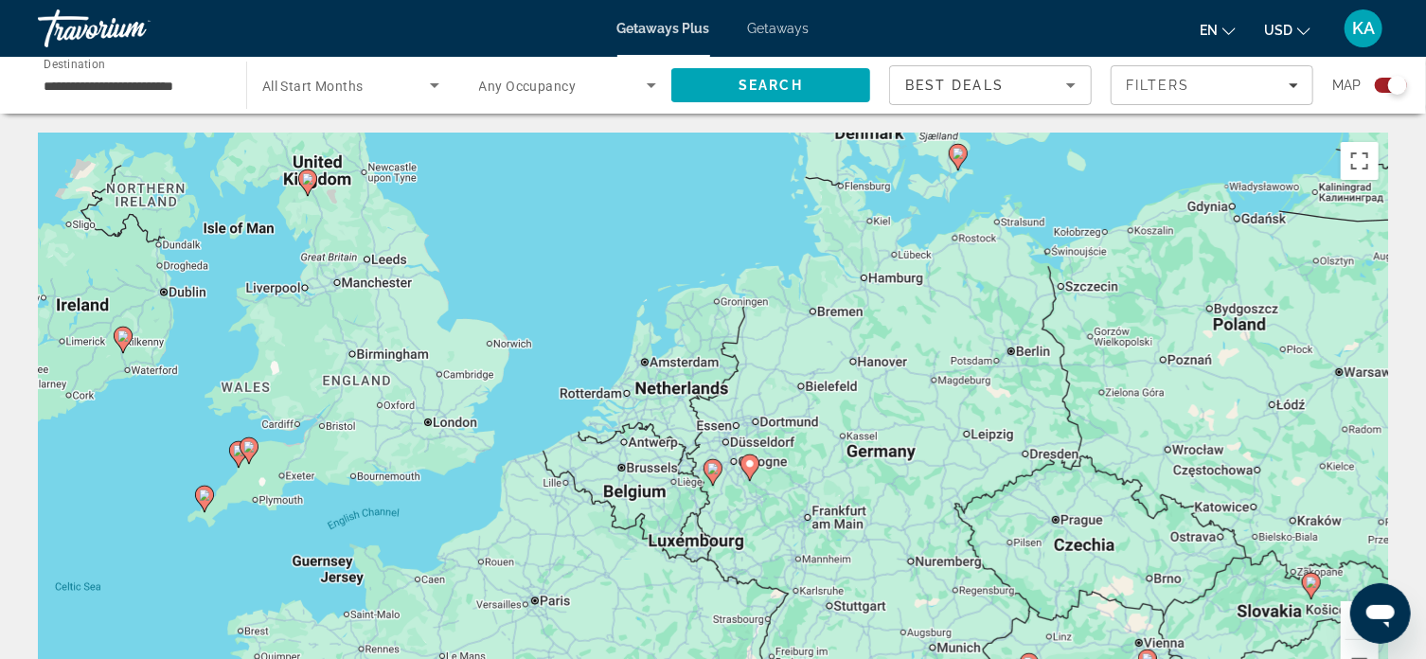
drag, startPoint x: 887, startPoint y: 486, endPoint x: 791, endPoint y: 515, distance: 100.9
click at [791, 515] on div "To activate drag with keyboard, press Alt + Enter. Once in keyboard drag state,…" at bounding box center [713, 417] width 1350 height 568
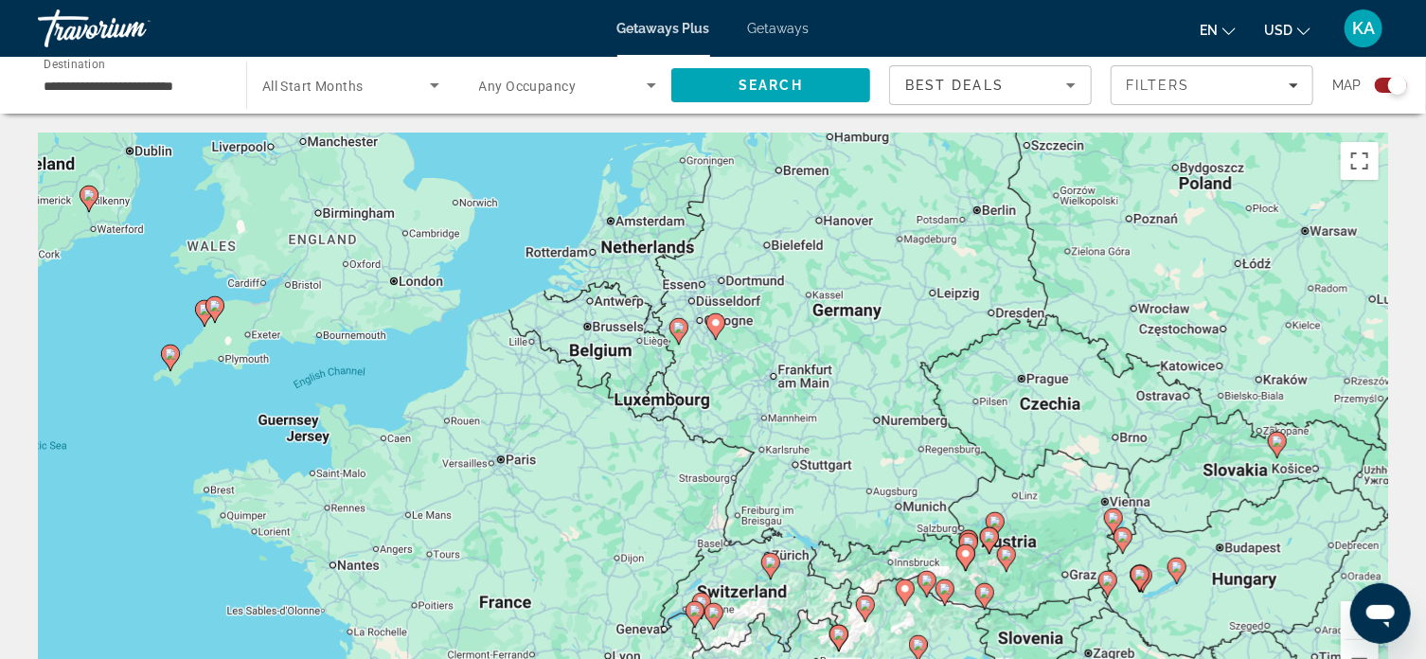
drag, startPoint x: 866, startPoint y: 522, endPoint x: 833, endPoint y: 373, distance: 152.3
click at [833, 373] on div "To activate drag with keyboard, press Alt + Enter. Once in keyboard drag state,…" at bounding box center [713, 417] width 1350 height 568
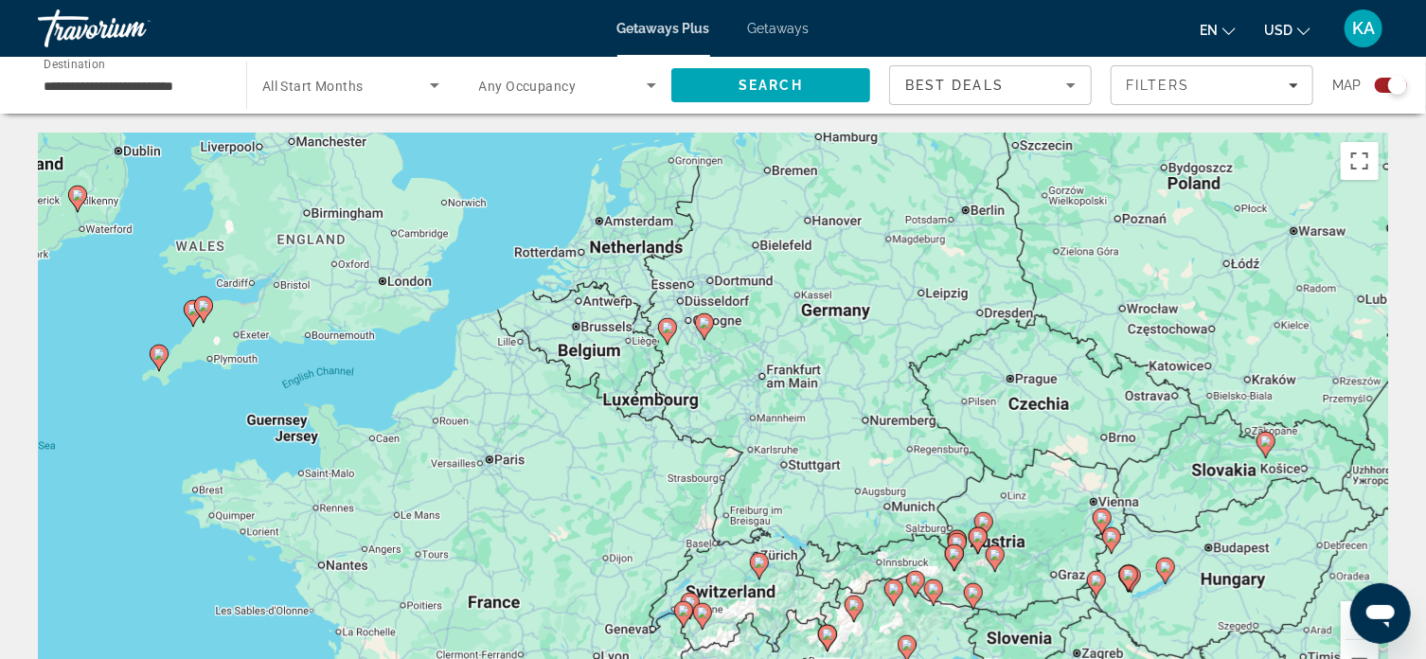
drag, startPoint x: 941, startPoint y: 319, endPoint x: 928, endPoint y: 323, distance: 13.8
click at [928, 323] on div "To activate drag with keyboard, press Alt + Enter. Once in keyboard drag state,…" at bounding box center [713, 417] width 1350 height 568
click at [706, 323] on image "Main content" at bounding box center [704, 322] width 11 height 11
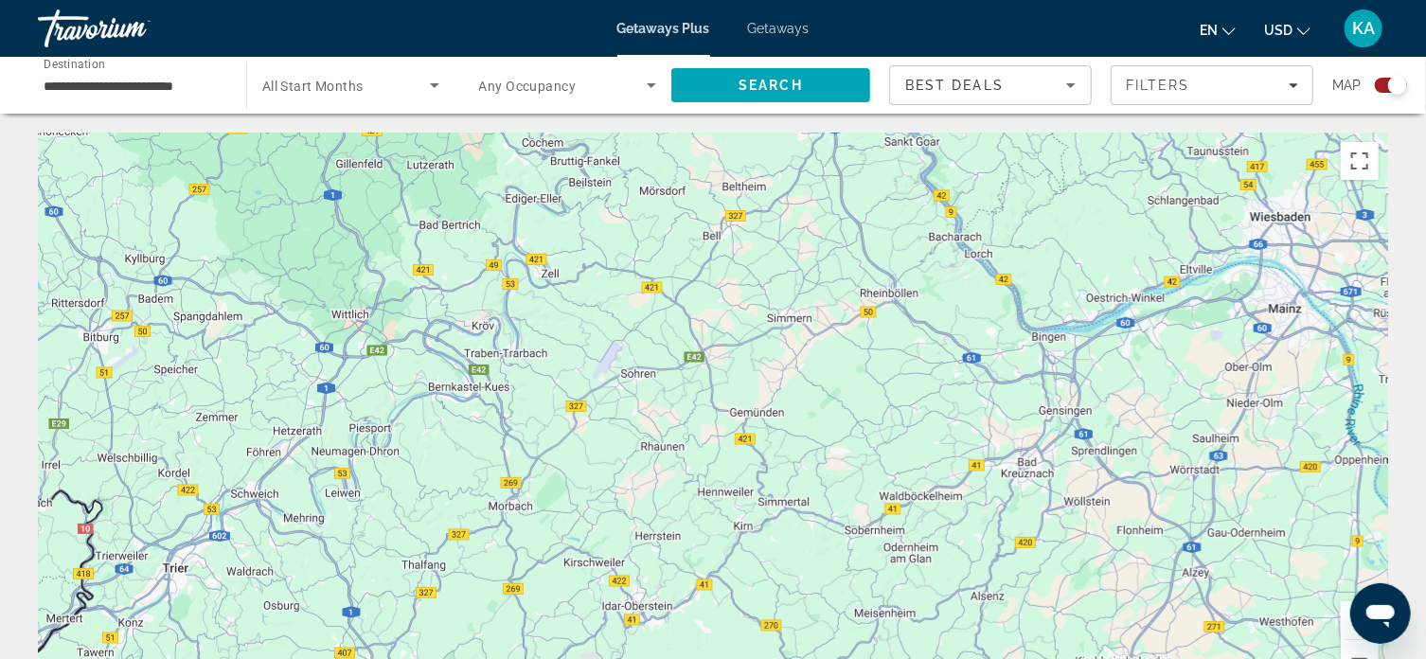
drag, startPoint x: 769, startPoint y: 222, endPoint x: 856, endPoint y: 644, distance: 431.2
click at [856, 644] on div "To navigate, press the arrow keys. To activate drag with keyboard, press Alt + …" at bounding box center [713, 417] width 1350 height 568
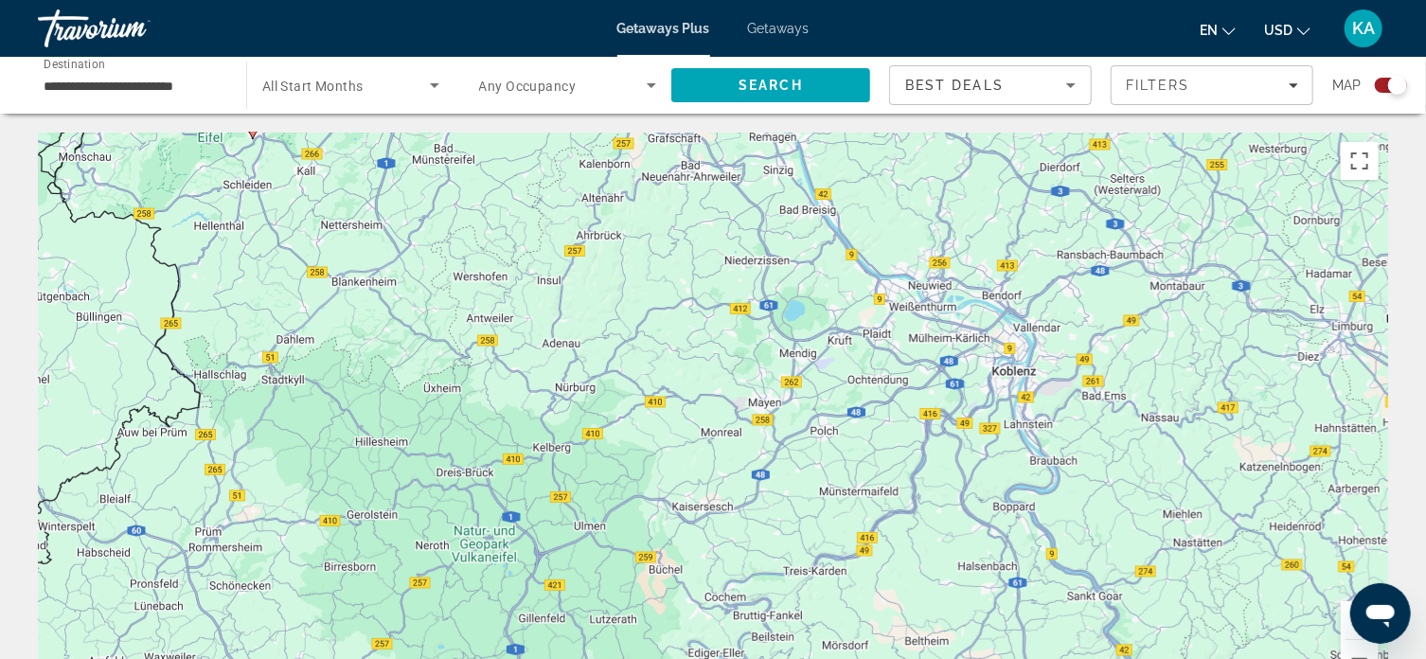
drag, startPoint x: 686, startPoint y: 231, endPoint x: 868, endPoint y: 688, distance: 492.5
click at [868, 658] on html "**********" at bounding box center [713, 329] width 1426 height 659
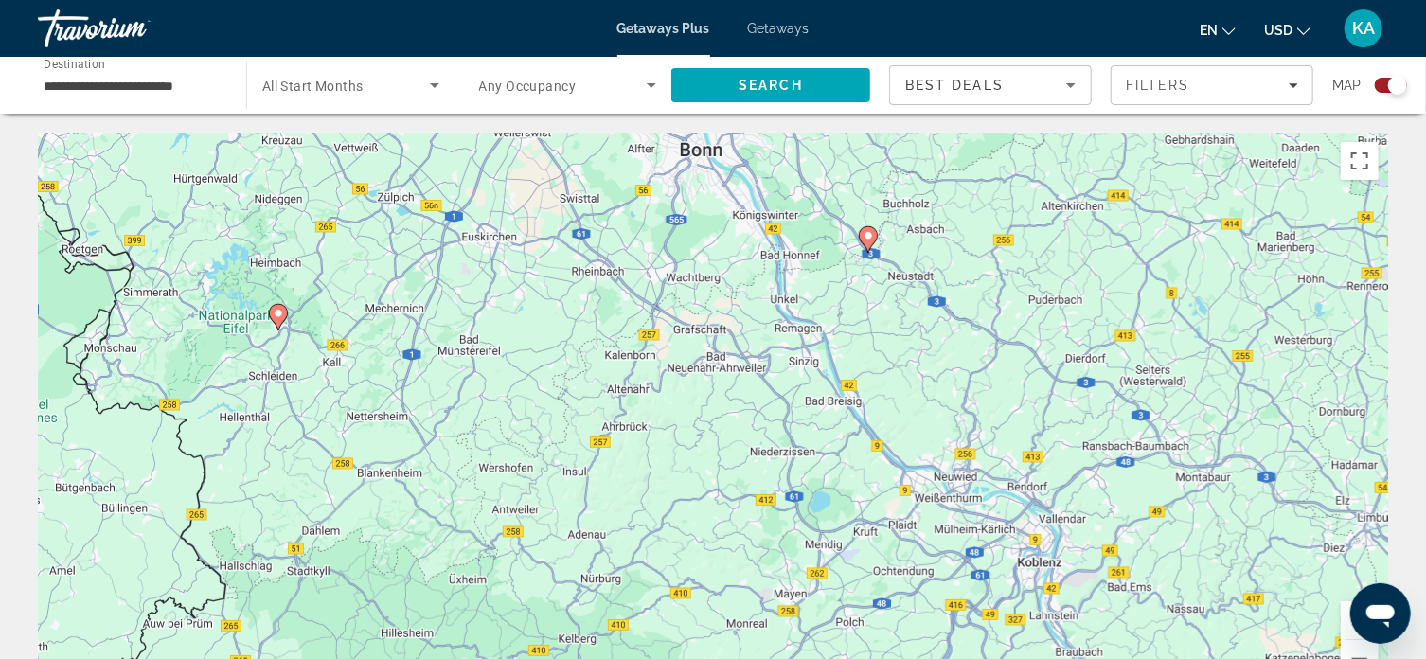
drag, startPoint x: 745, startPoint y: 342, endPoint x: 771, endPoint y: 533, distance: 193.0
click at [771, 533] on div "To navigate, press the arrow keys. To activate drag with keyboard, press Alt + …" at bounding box center [713, 417] width 1350 height 568
